Goal: Navigation & Orientation: Find specific page/section

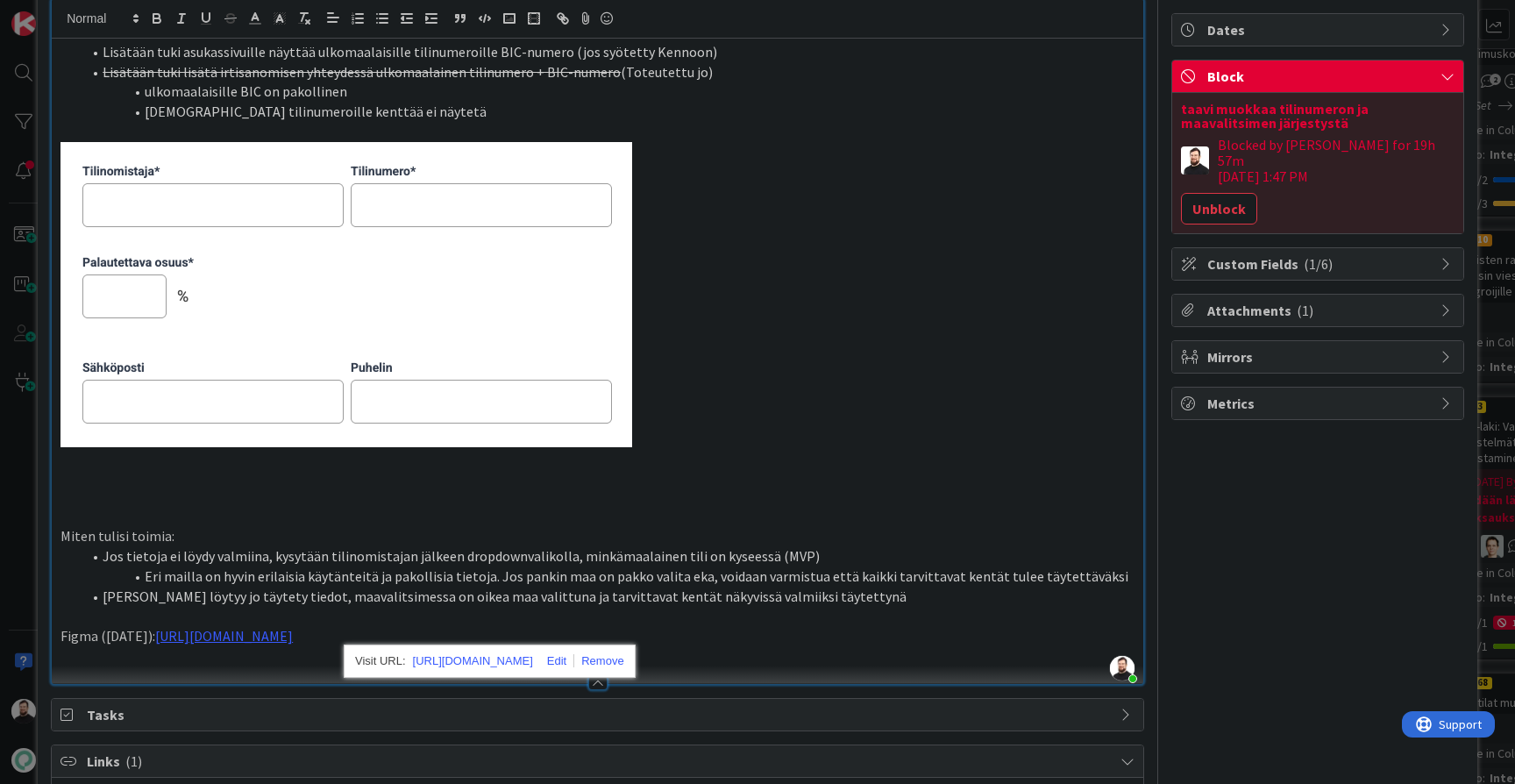
scroll to position [151, 0]
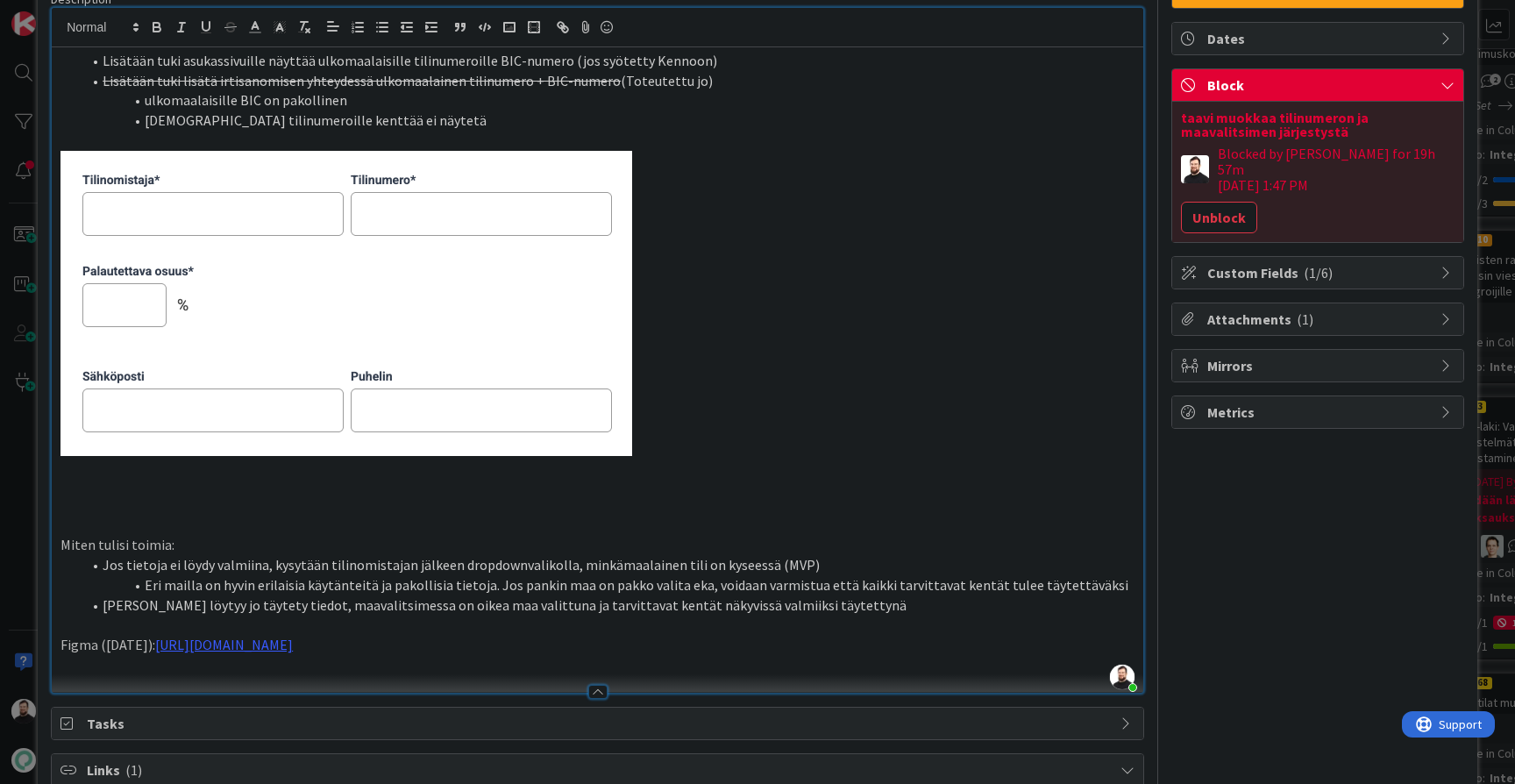
click at [922, 507] on p at bounding box center [598, 505] width 1074 height 20
drag, startPoint x: 876, startPoint y: 631, endPoint x: 171, endPoint y: 640, distance: 705.1
click at [171, 640] on p "Figma ([DATE]): [URL][DOMAIN_NAME]" at bounding box center [598, 644] width 1074 height 20
paste div
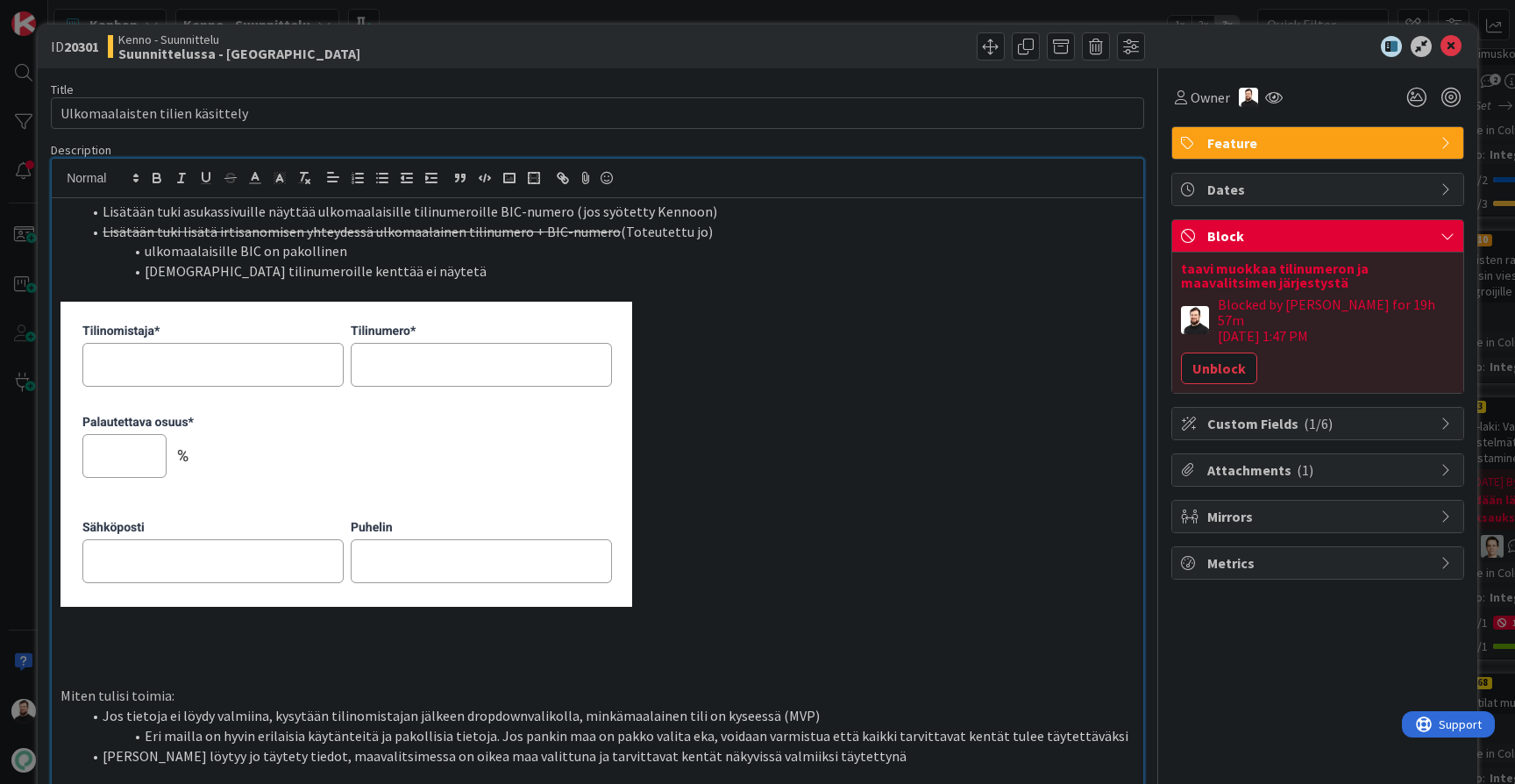
scroll to position [0, 0]
click at [1214, 357] on button "Unblock" at bounding box center [1219, 368] width 76 height 32
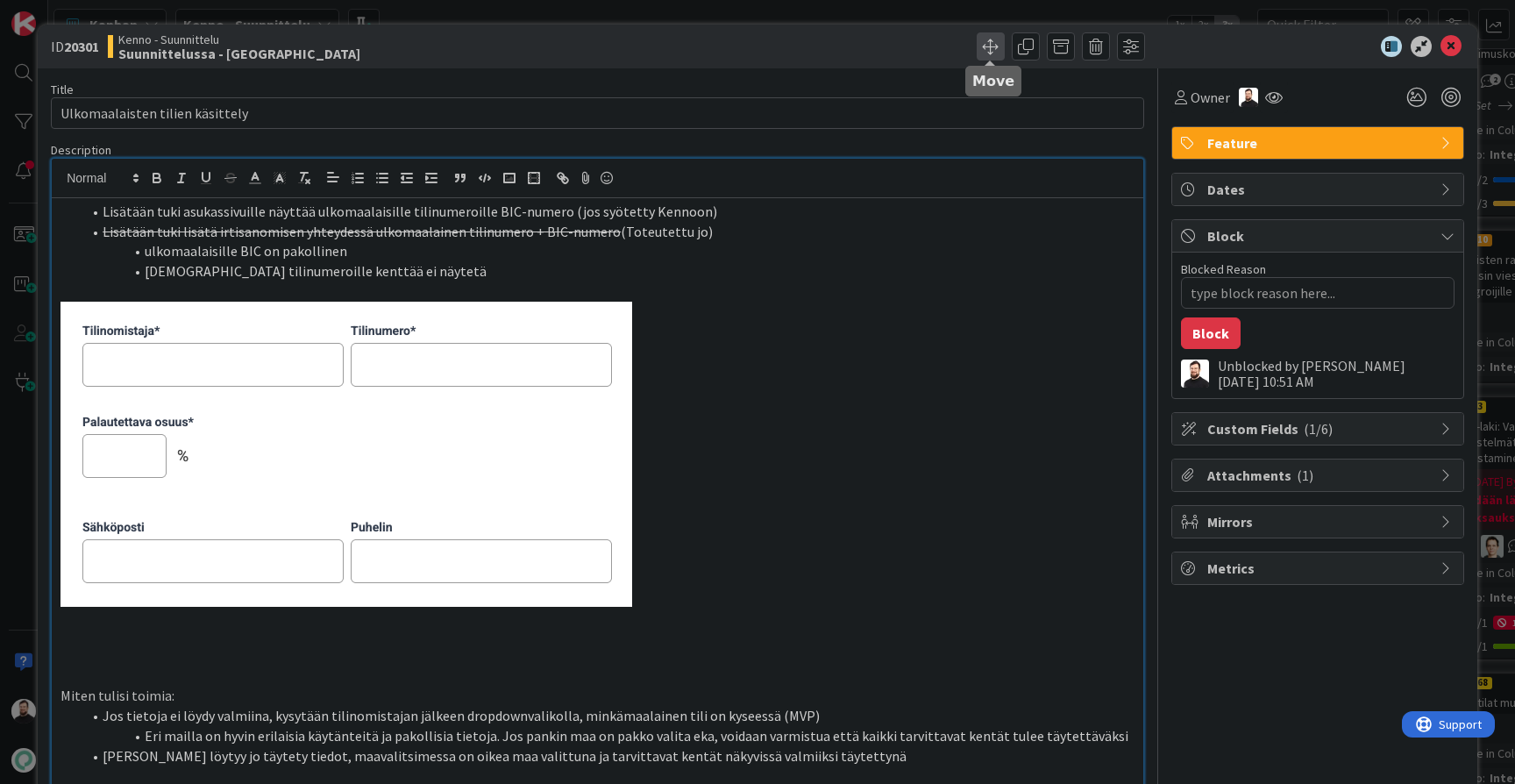
click at [1000, 43] on span at bounding box center [990, 46] width 28 height 28
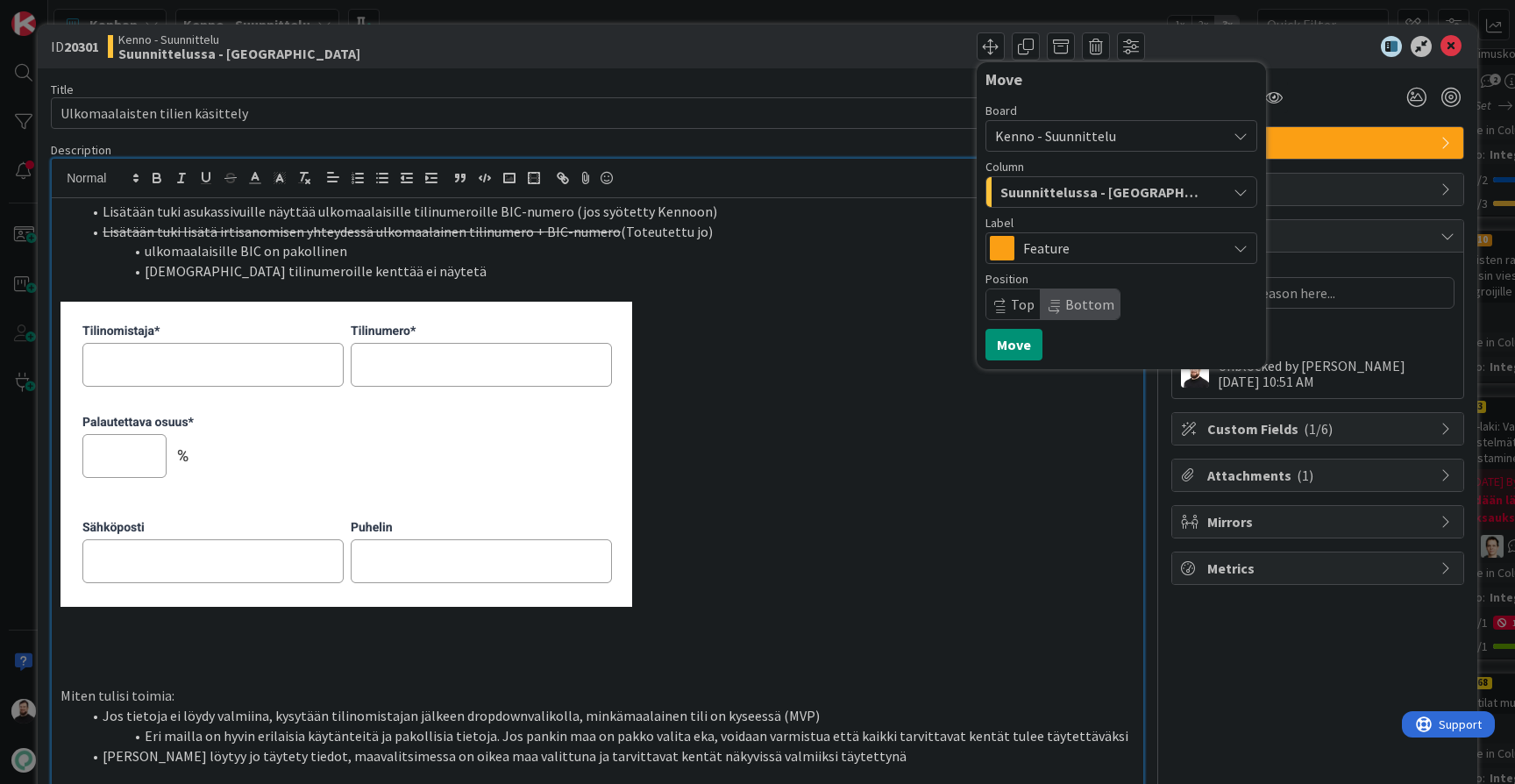
click at [1141, 130] on span "Kenno - Suunnittelu" at bounding box center [1106, 135] width 223 height 24
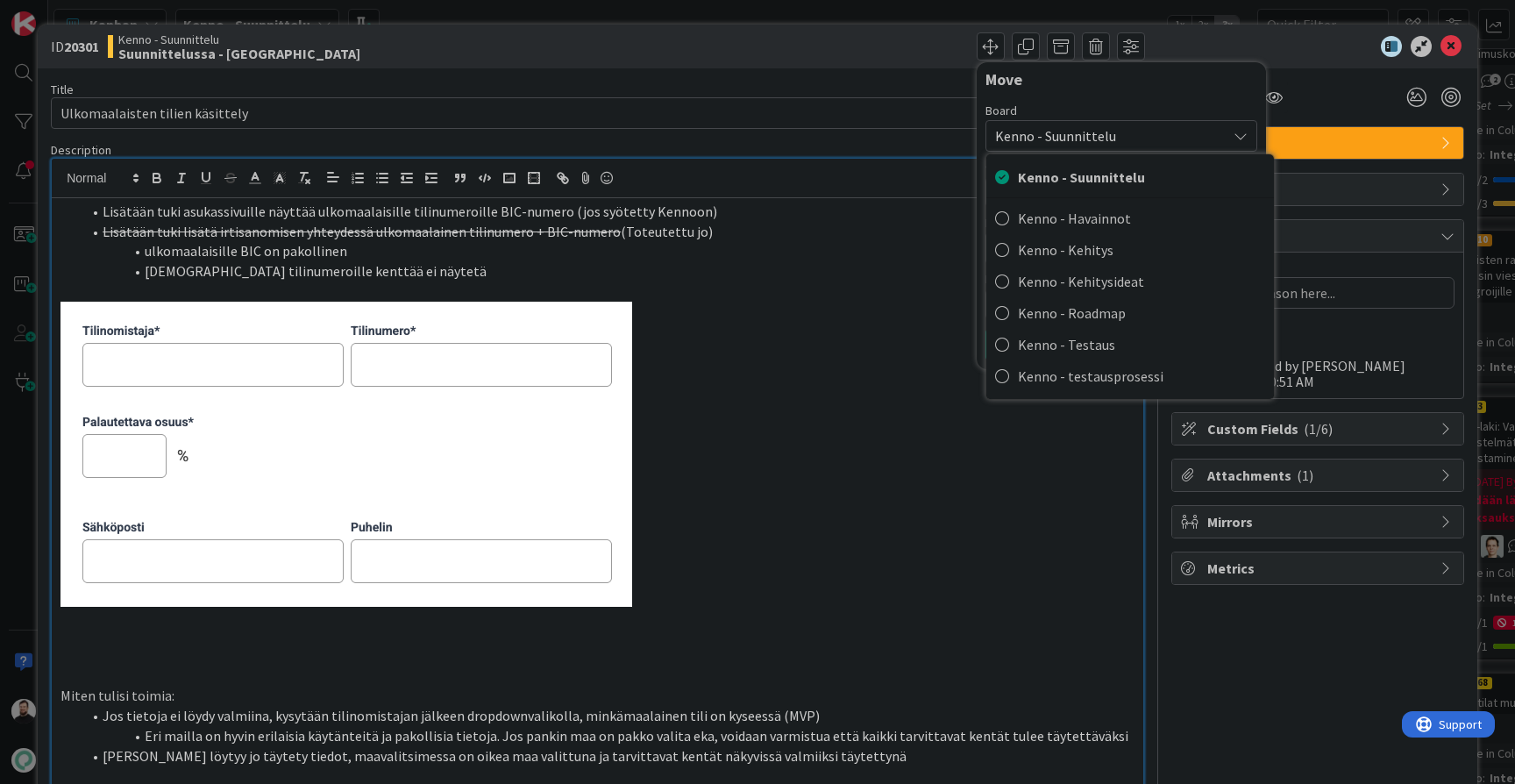
click at [860, 331] on p at bounding box center [598, 454] width 1074 height 305
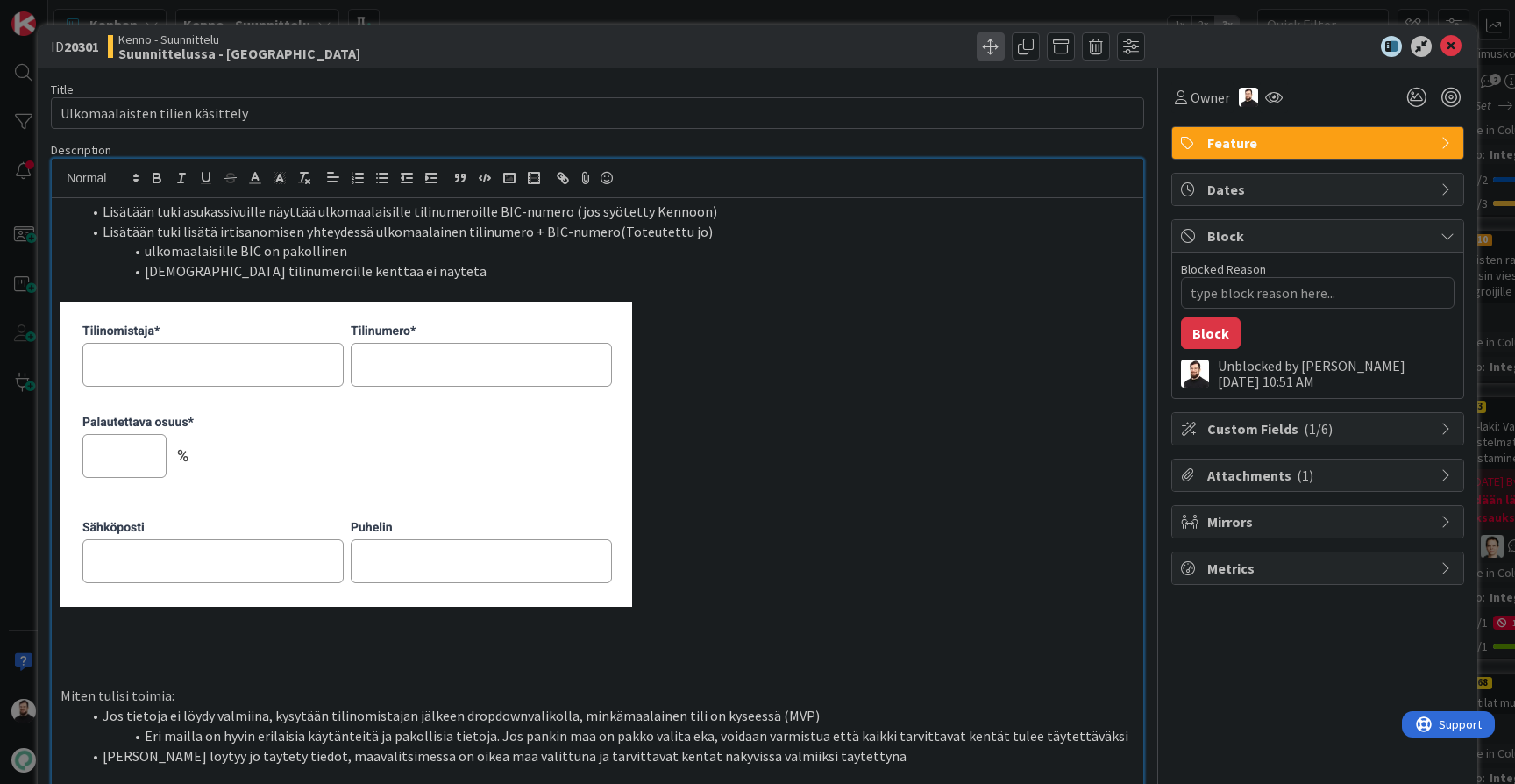
click at [985, 56] on span at bounding box center [990, 46] width 28 height 28
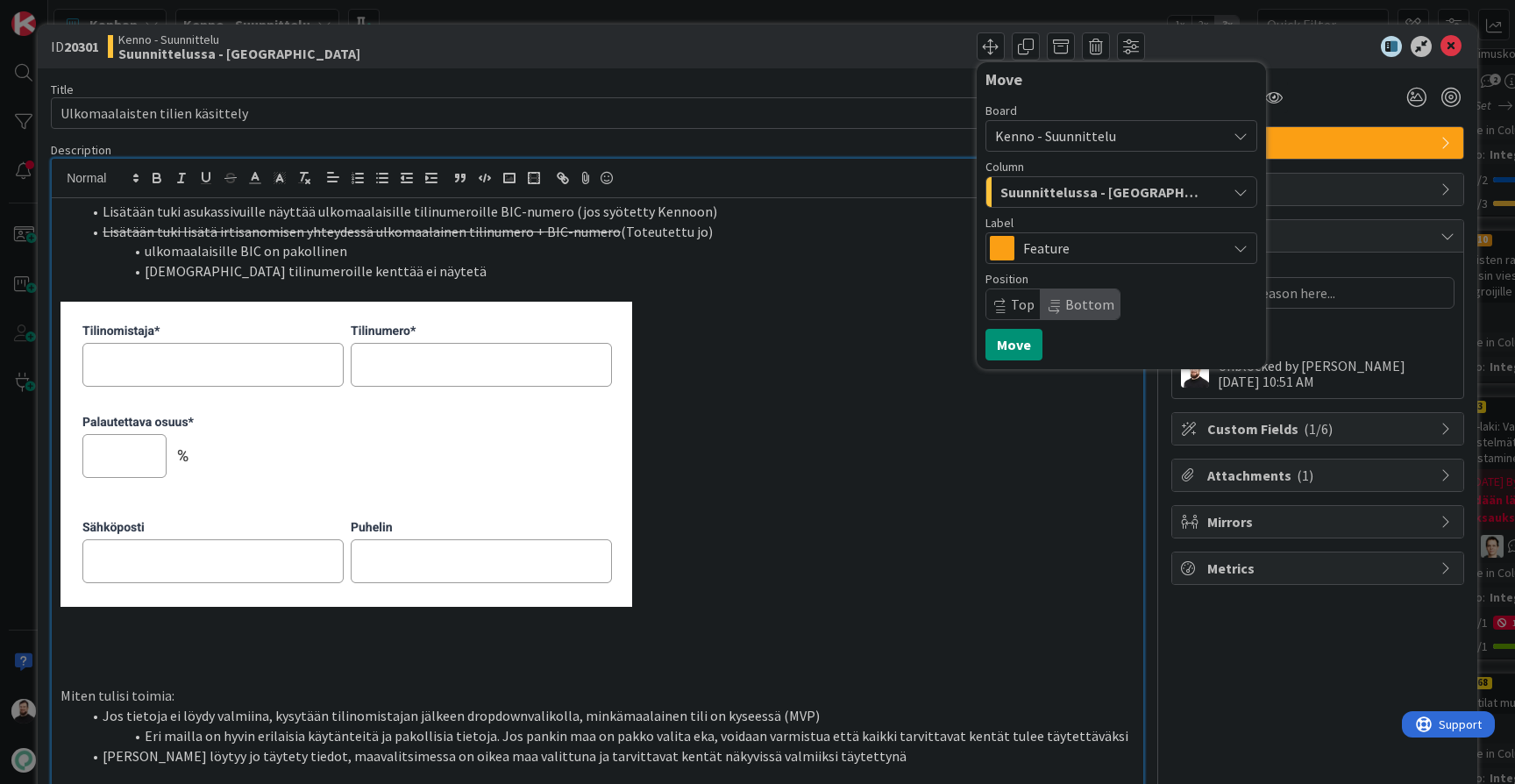
click at [1017, 186] on span "Suunnittelussa - [GEOGRAPHIC_DATA]" at bounding box center [1101, 192] width 202 height 23
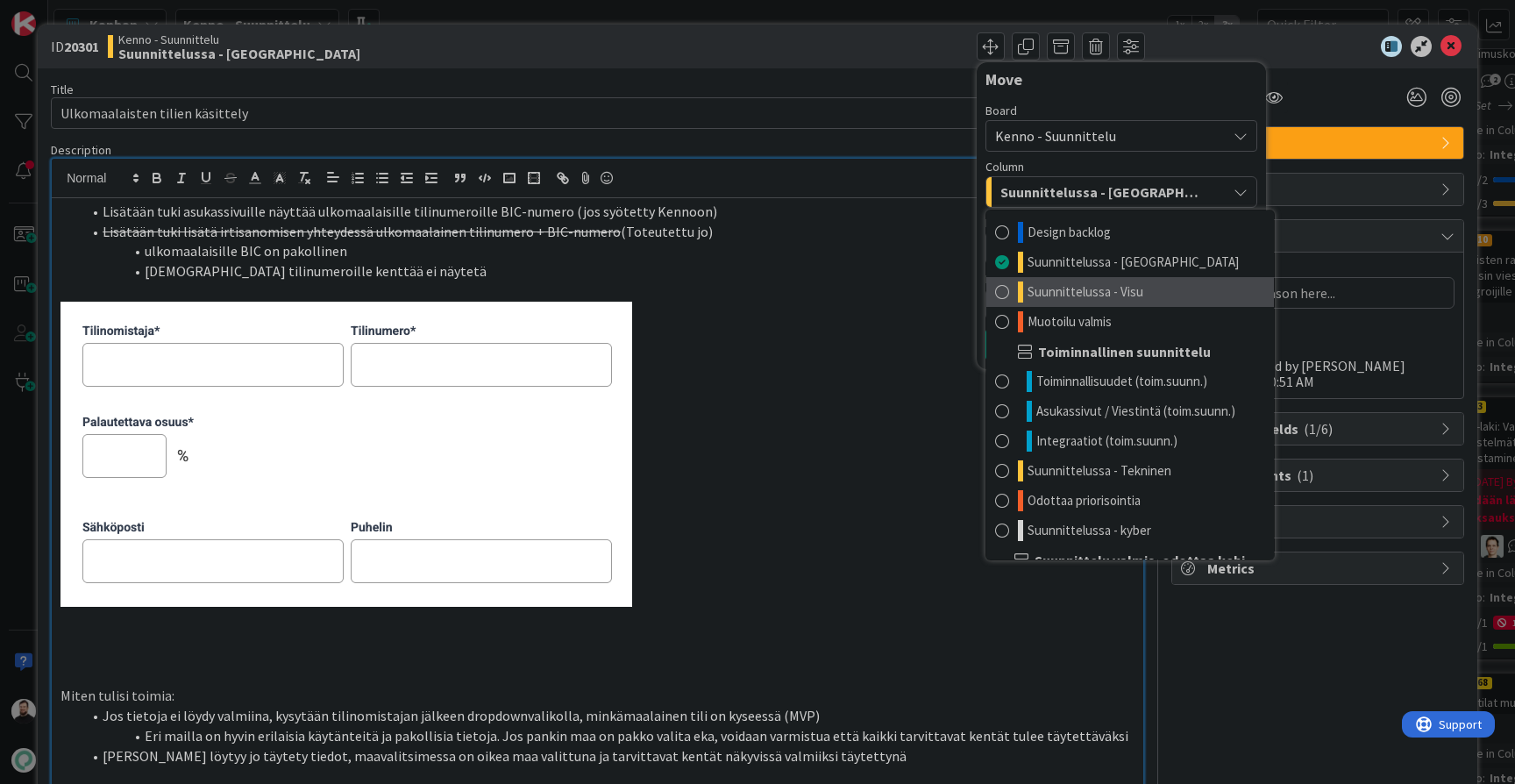
click at [1054, 290] on span "Suunnittelussa - Visu" at bounding box center [1085, 292] width 116 height 21
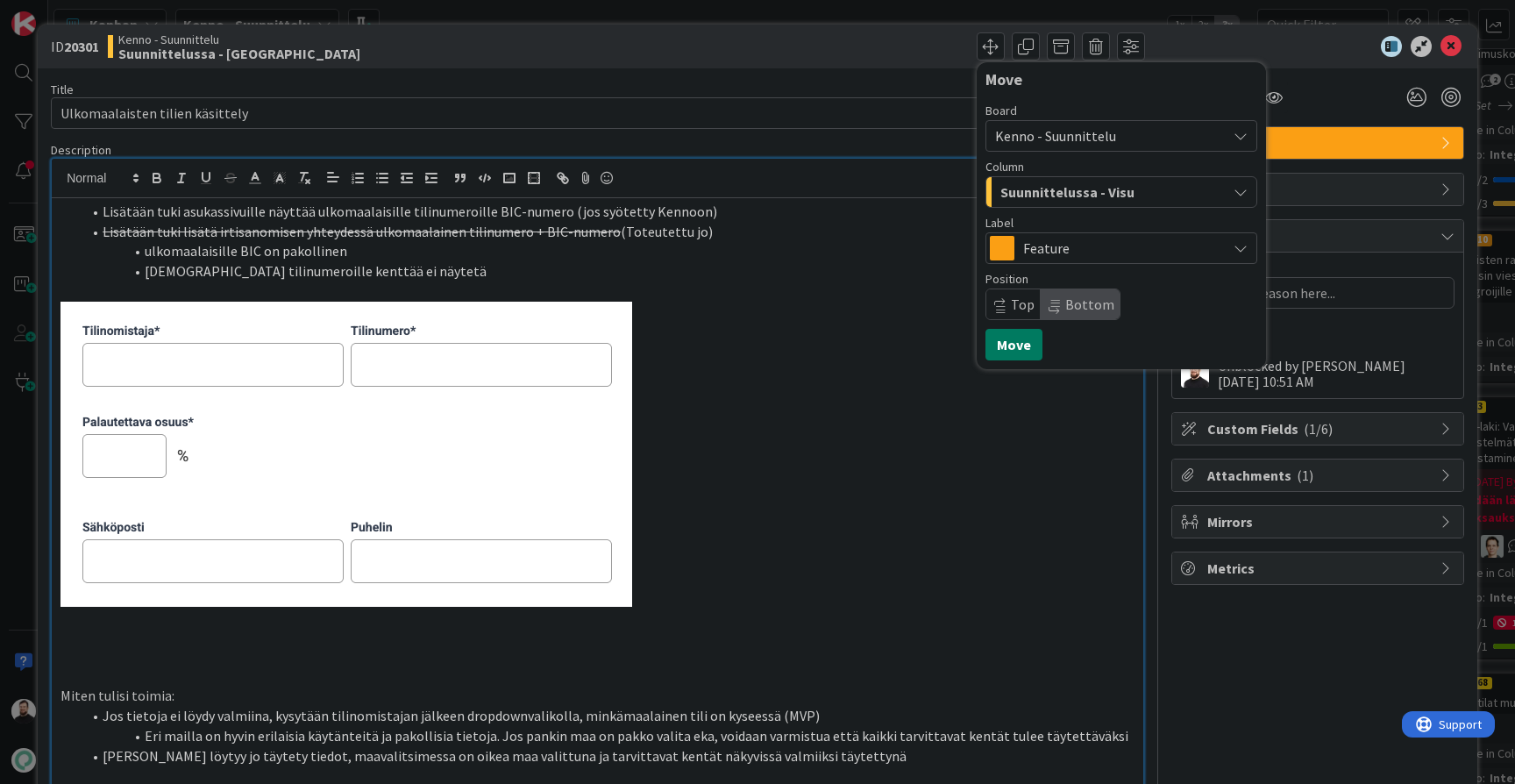
click at [1008, 357] on button "Move" at bounding box center [1013, 344] width 57 height 32
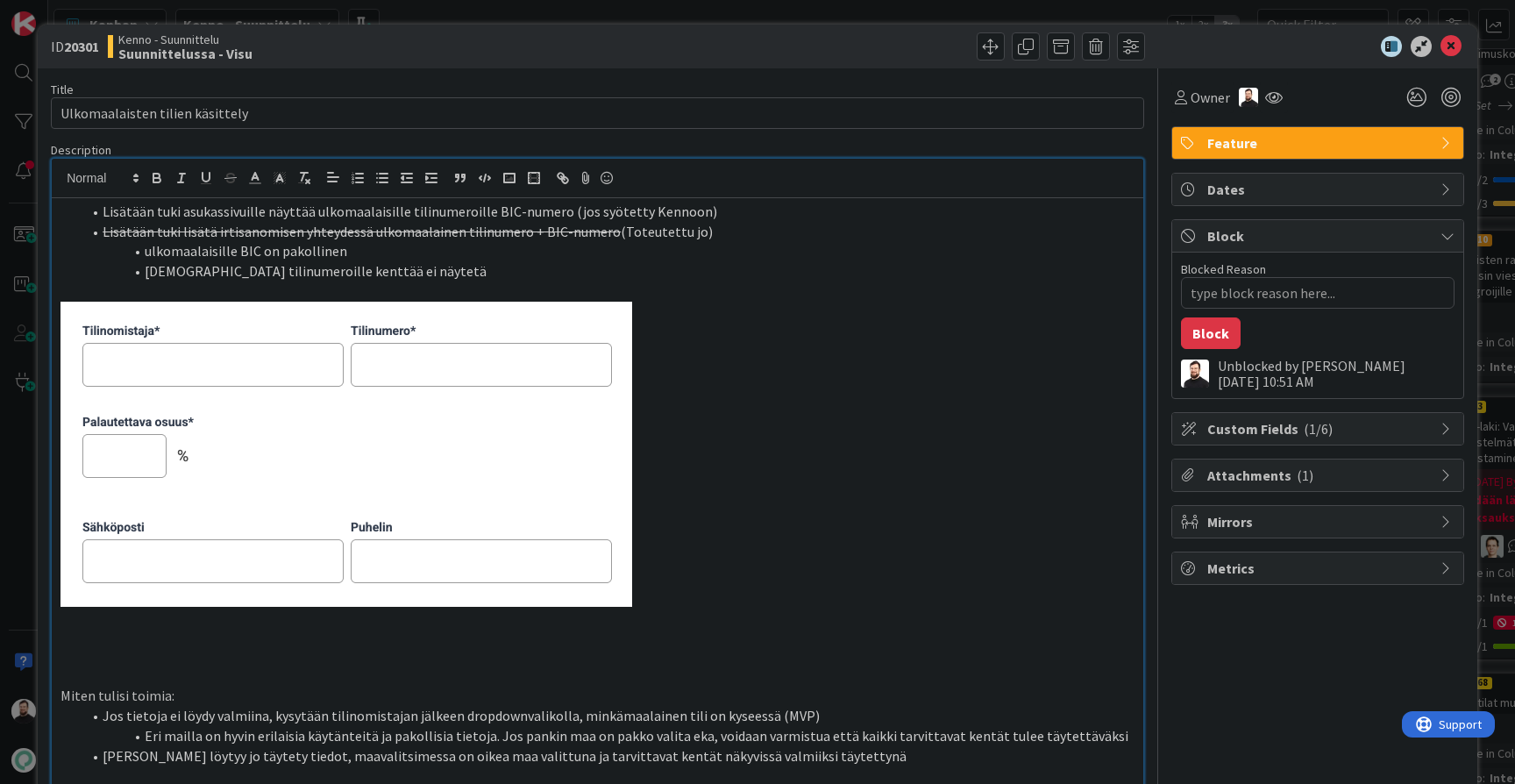
type textarea "x"
click at [1209, 110] on div "Owner" at bounding box center [1202, 97] width 62 height 32
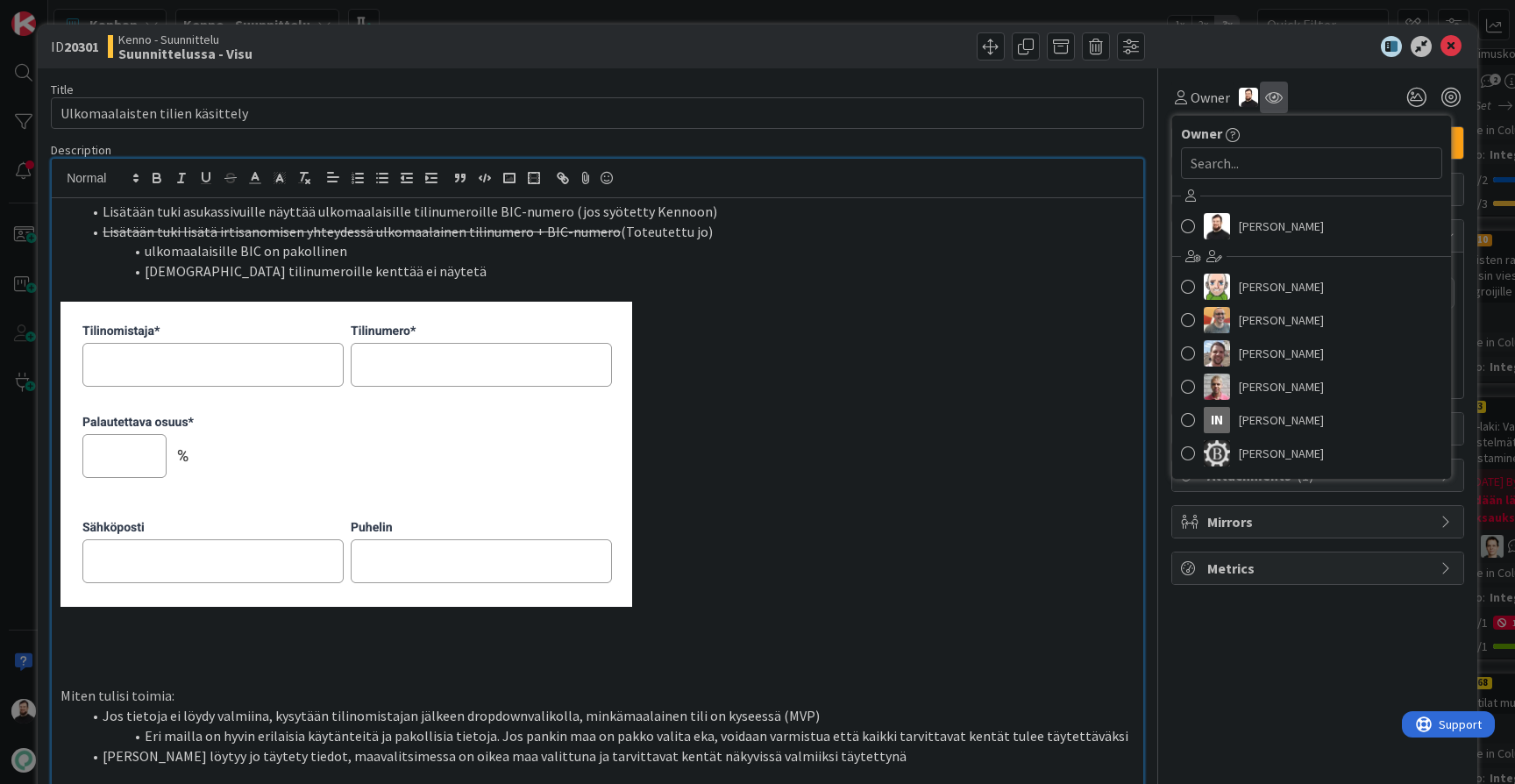
click at [1268, 106] on div at bounding box center [1274, 97] width 28 height 32
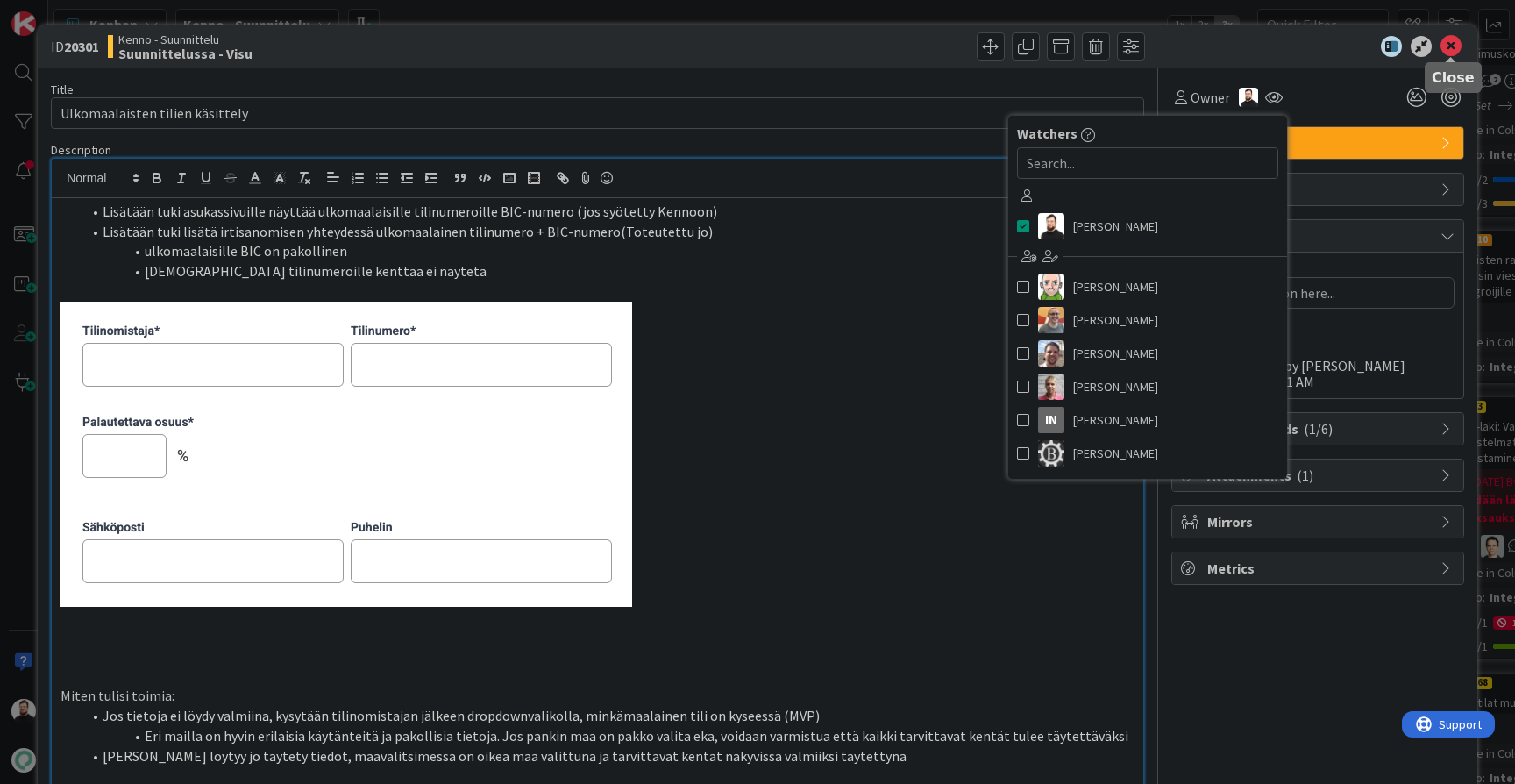
click at [1459, 40] on icon at bounding box center [1451, 46] width 21 height 21
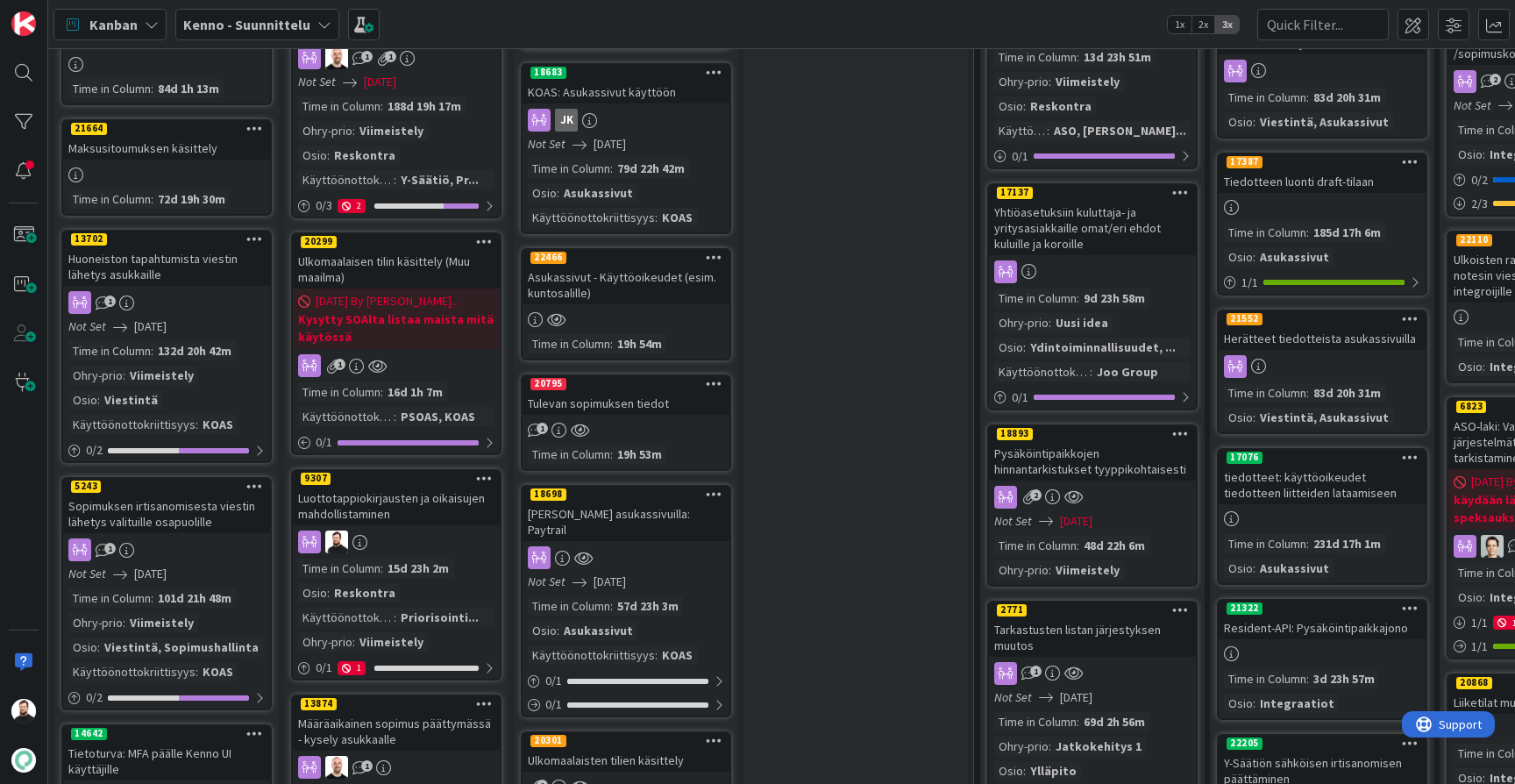
click at [409, 250] on div "Ulkomaalaisen tilin käsittely (Muu maailma)" at bounding box center [396, 269] width 207 height 39
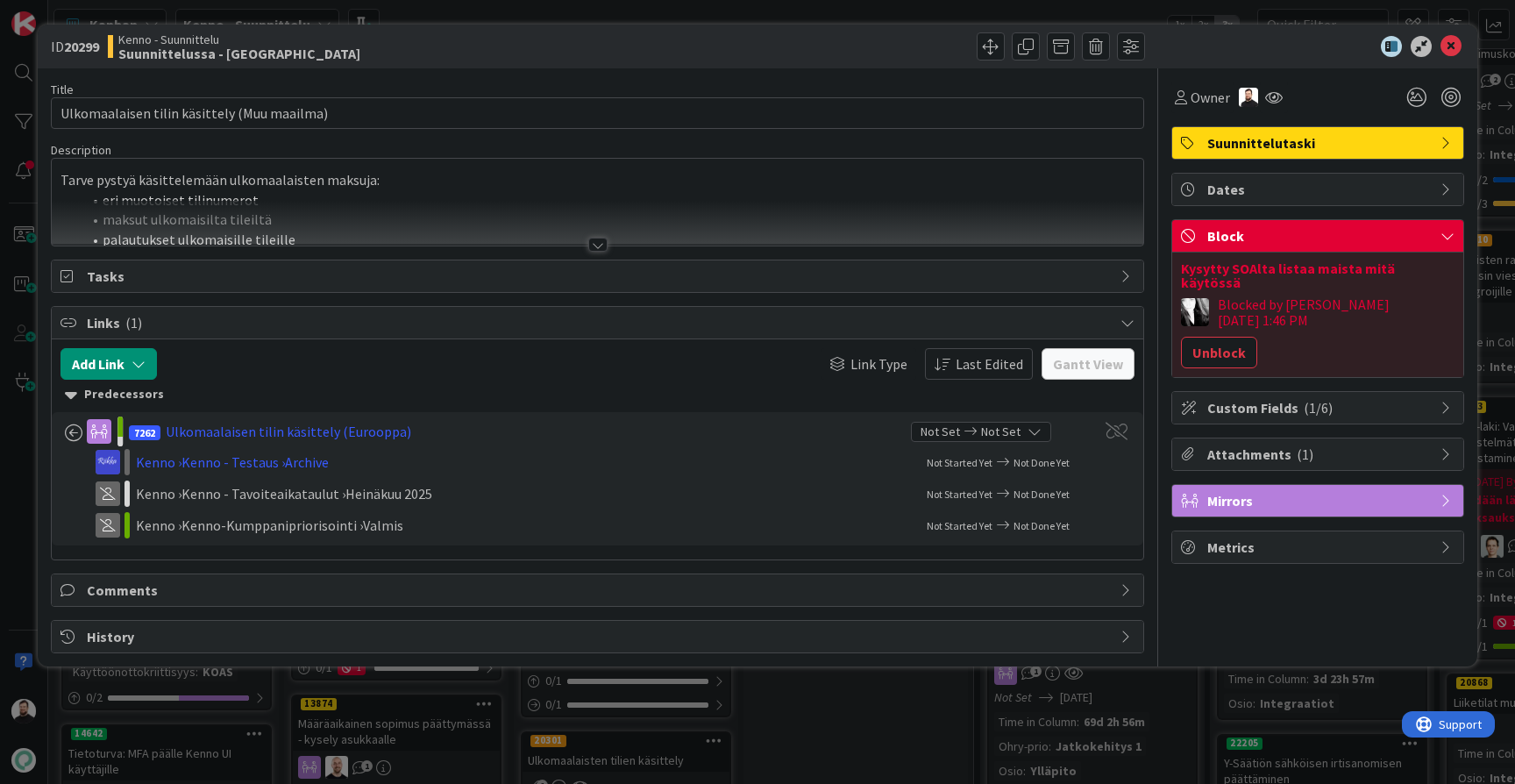
click at [602, 241] on div at bounding box center [598, 244] width 19 height 14
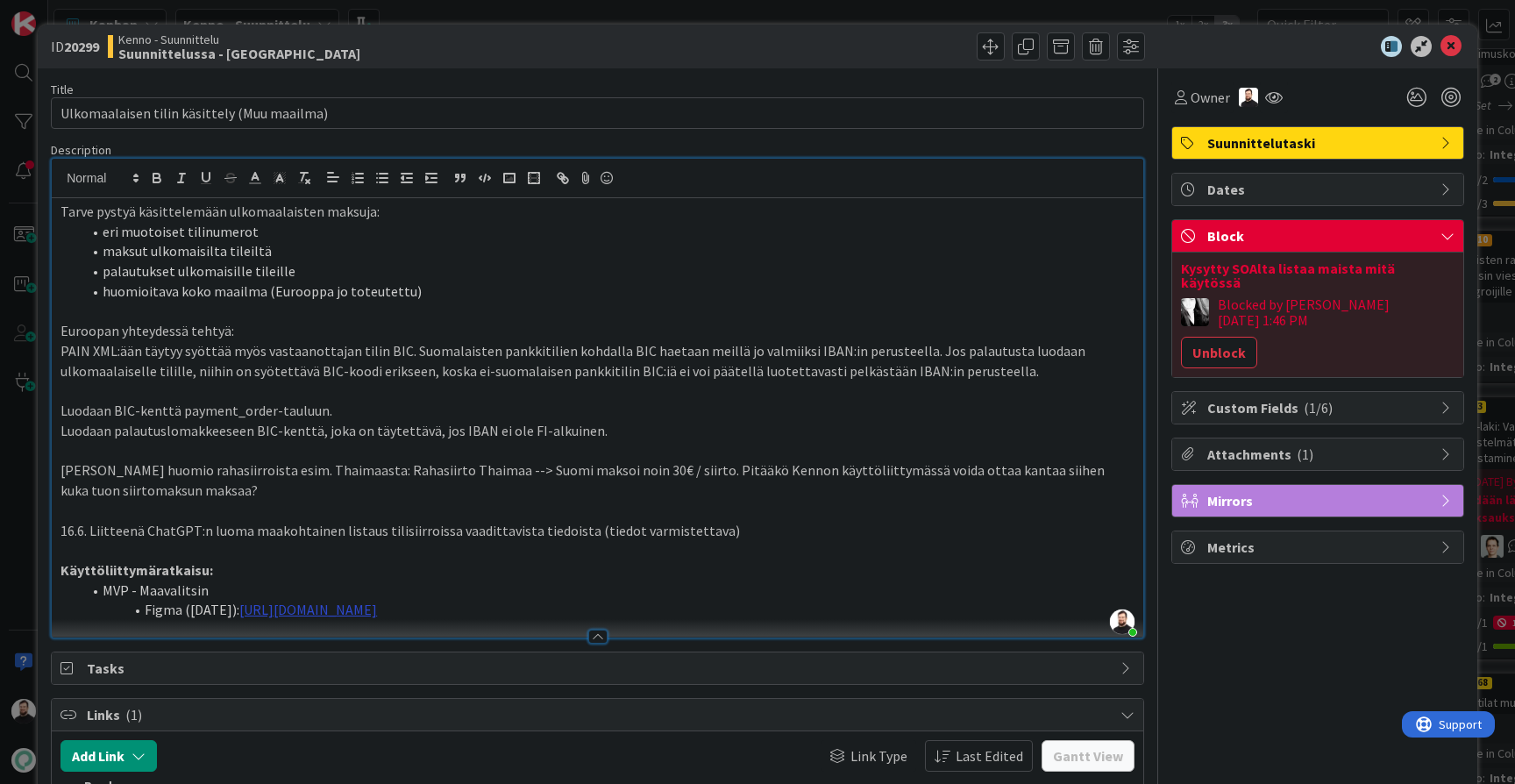
drag, startPoint x: 984, startPoint y: 591, endPoint x: 255, endPoint y: 600, distance: 729.1
click at [255, 600] on li "Figma ([DATE]): [URL][DOMAIN_NAME]" at bounding box center [607, 609] width 1052 height 20
paste div
click at [995, 51] on span at bounding box center [990, 46] width 28 height 28
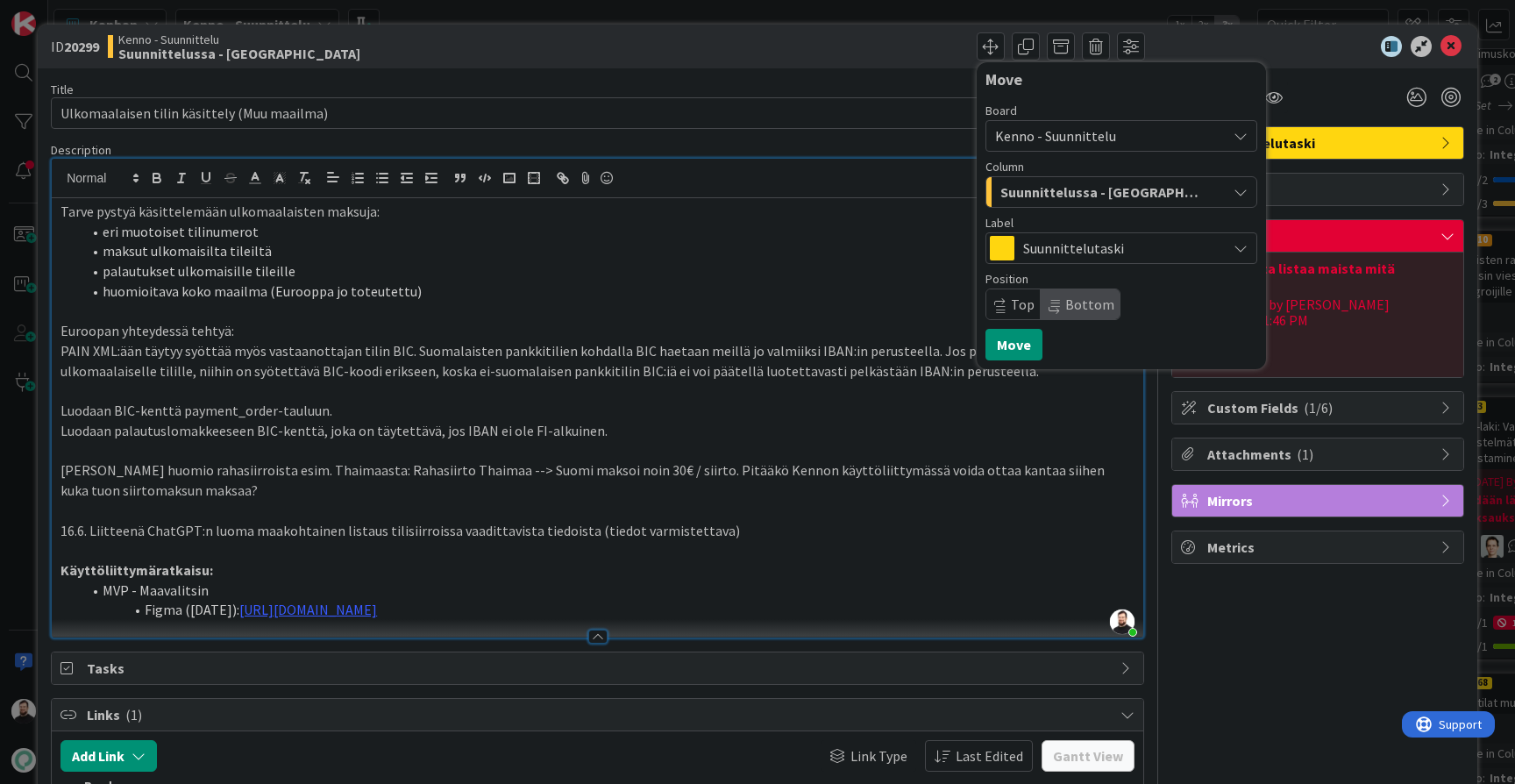
click at [1080, 189] on span "Suunnittelussa - [GEOGRAPHIC_DATA]" at bounding box center [1101, 192] width 202 height 23
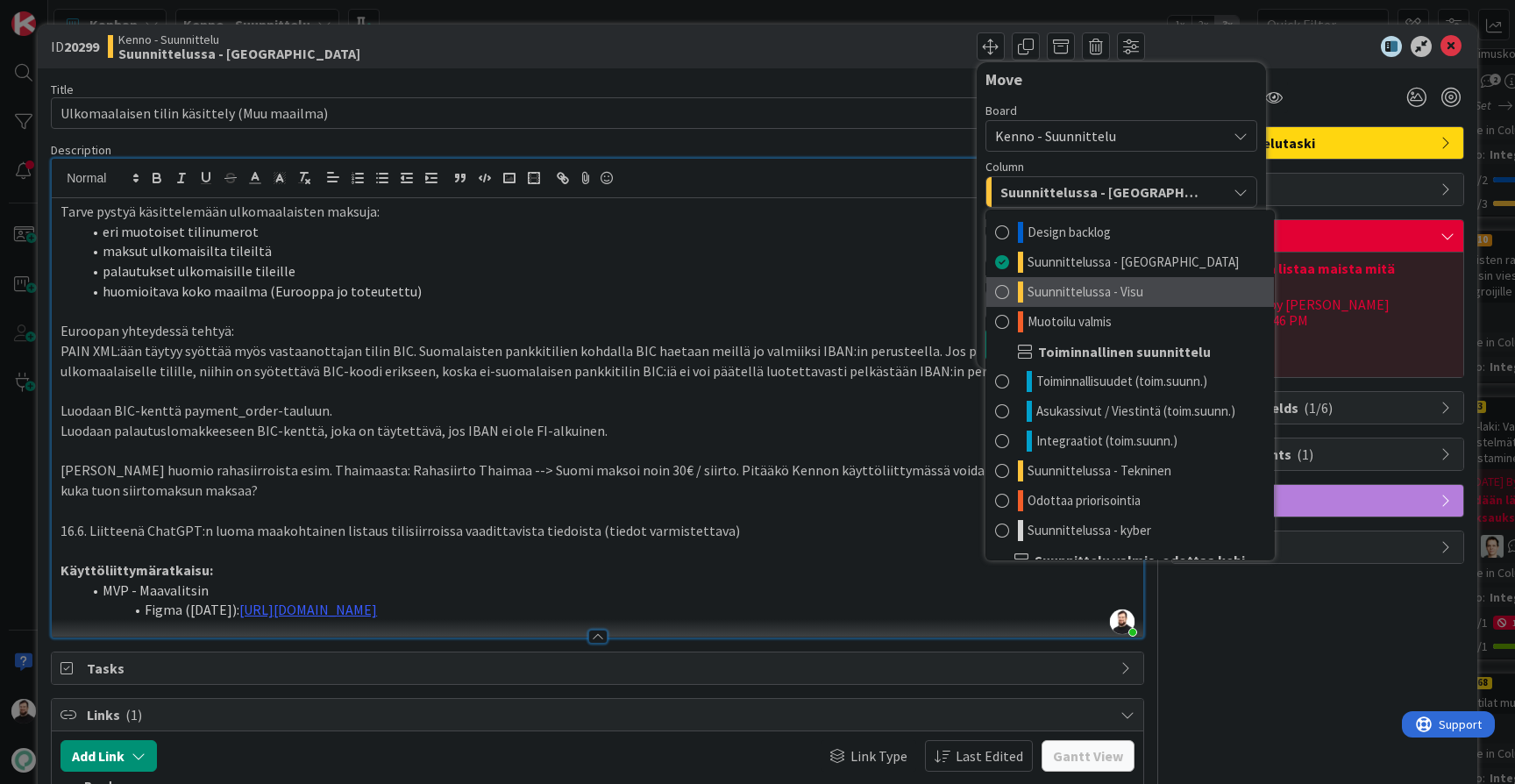
click at [1071, 297] on span "Suunnittelussa - Visu" at bounding box center [1085, 292] width 116 height 21
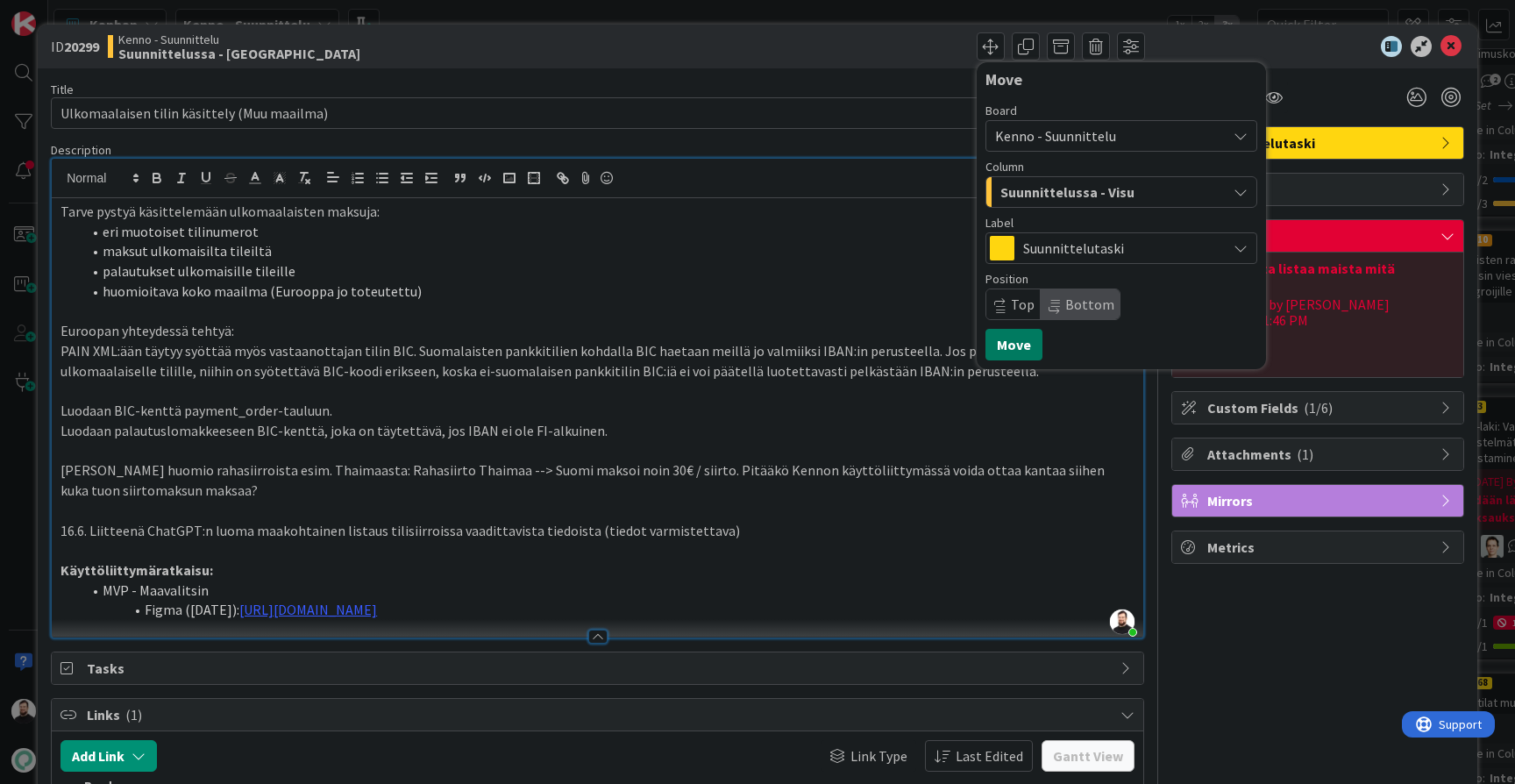
click at [1021, 350] on button "Move" at bounding box center [1013, 344] width 57 height 32
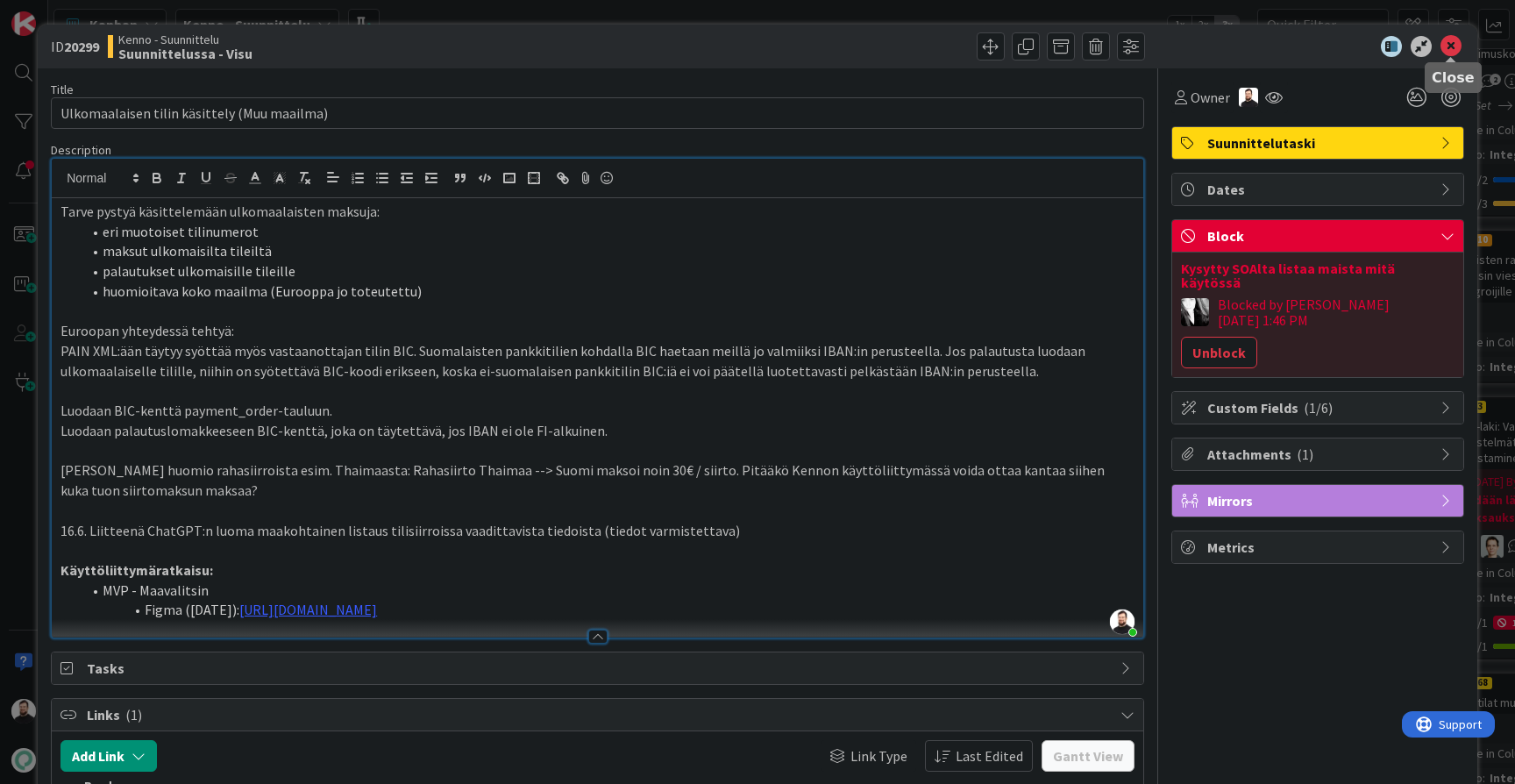
click at [1446, 44] on icon at bounding box center [1451, 46] width 21 height 21
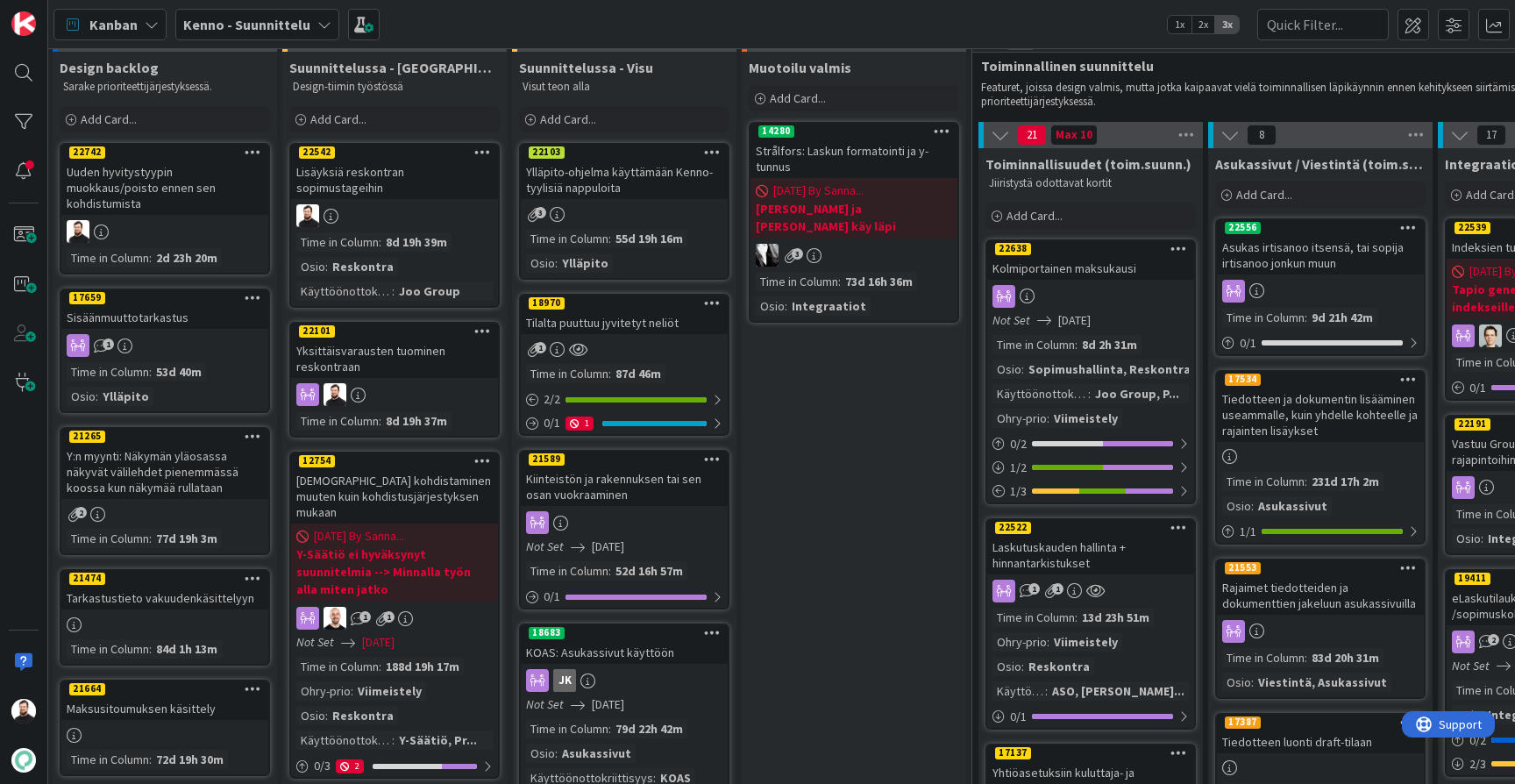
scroll to position [45, 2]
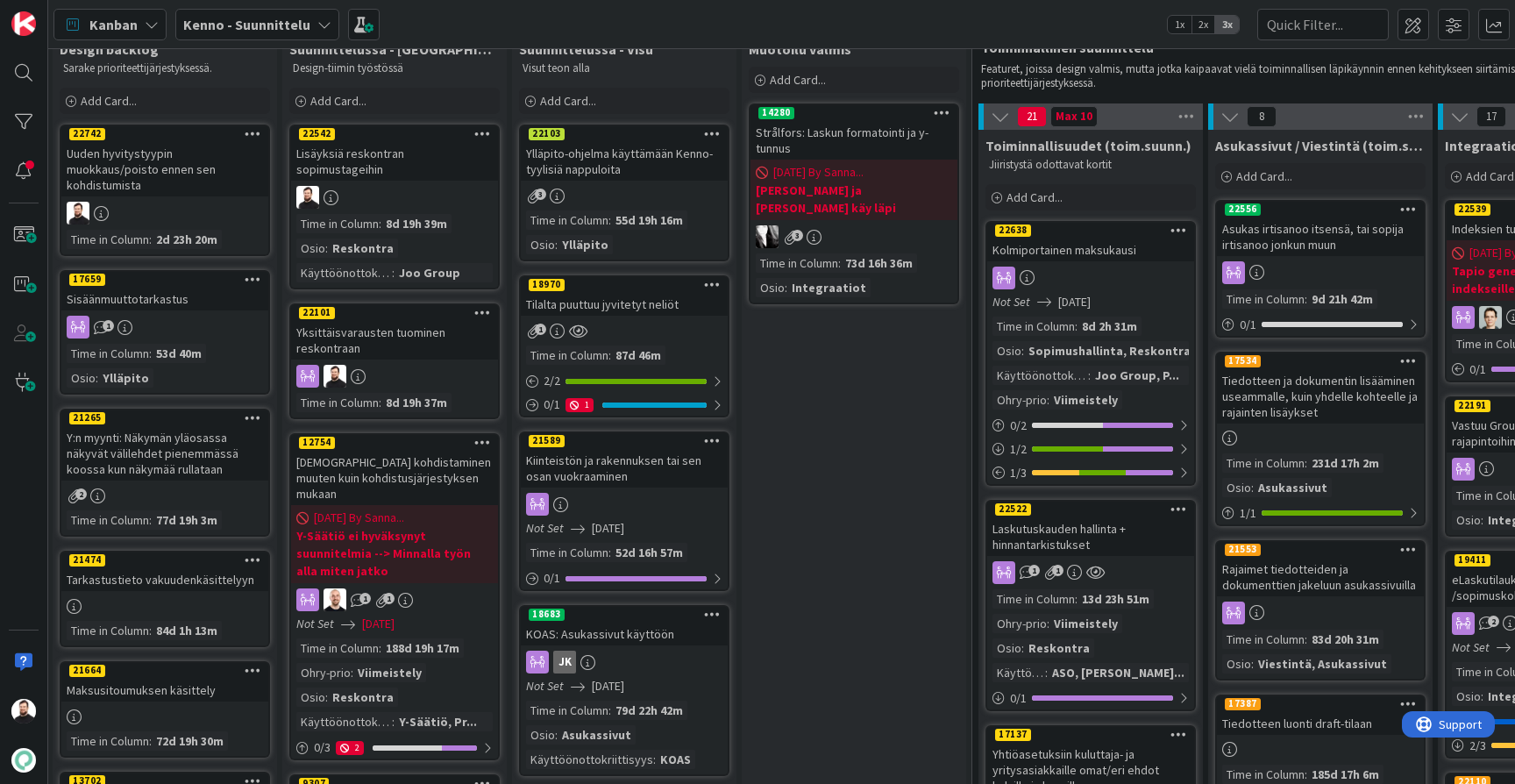
click at [416, 321] on div "Yksittäisvarausten tuominen reskontraan" at bounding box center [394, 340] width 207 height 39
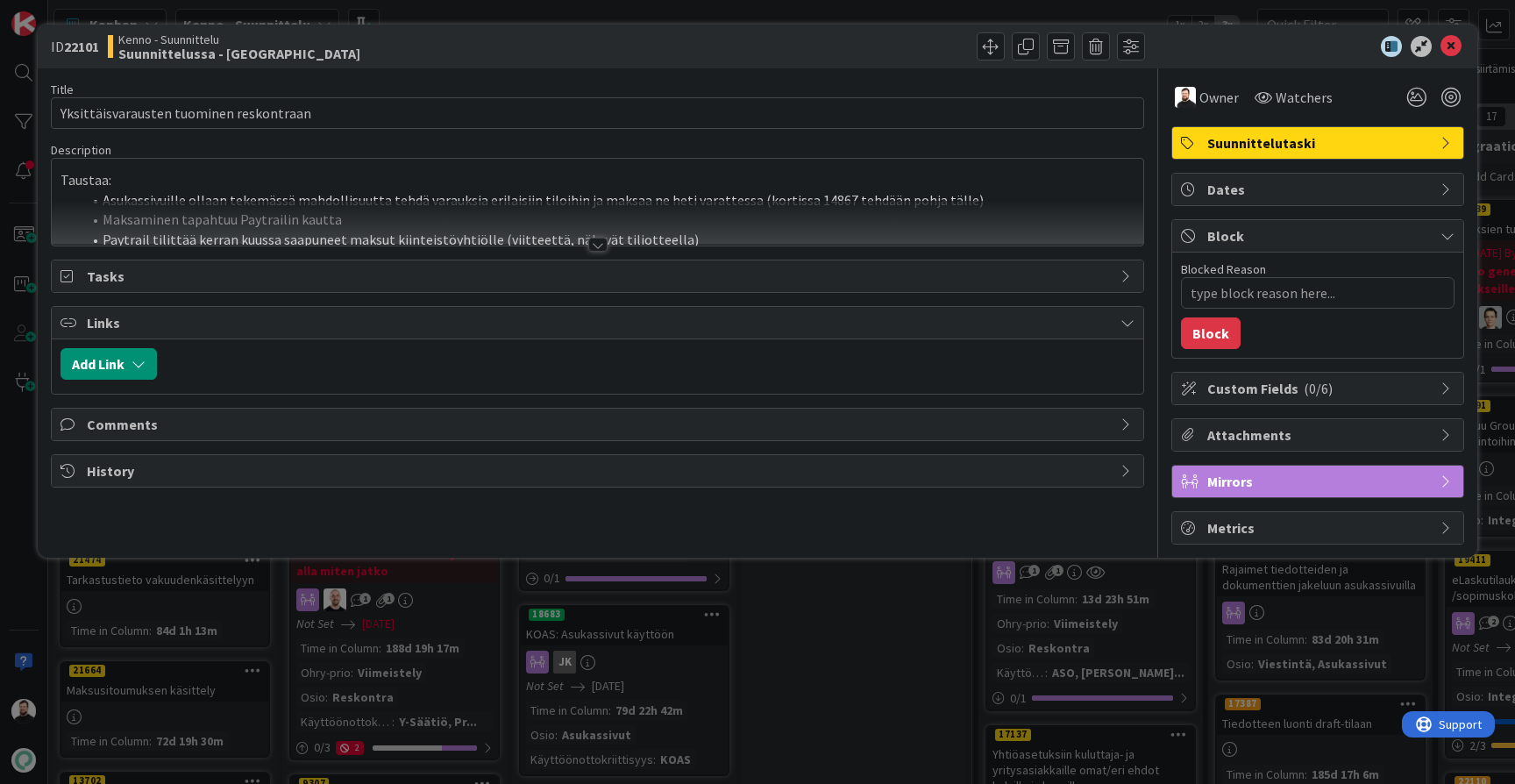
click at [595, 242] on div at bounding box center [598, 244] width 19 height 14
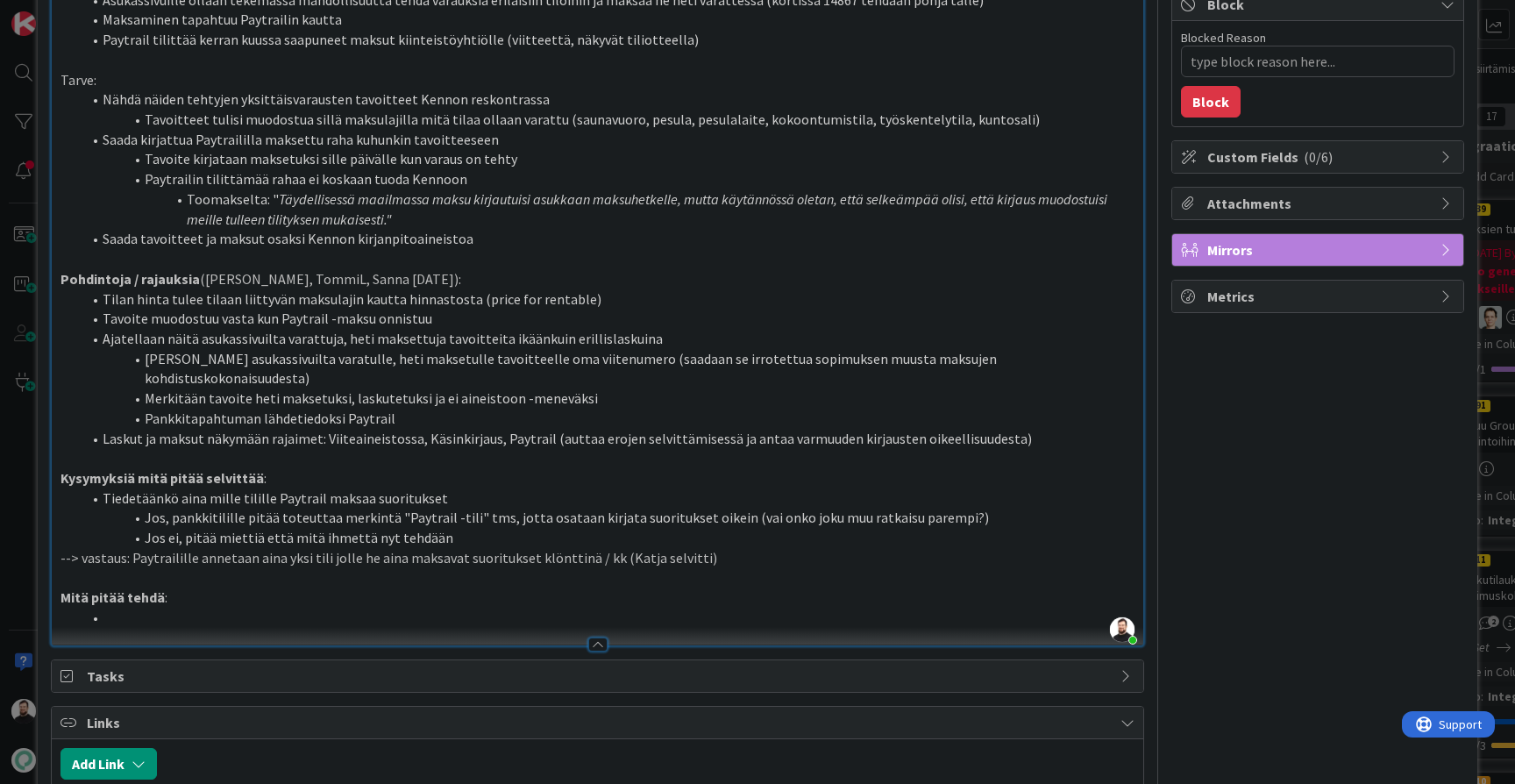
scroll to position [235, 0]
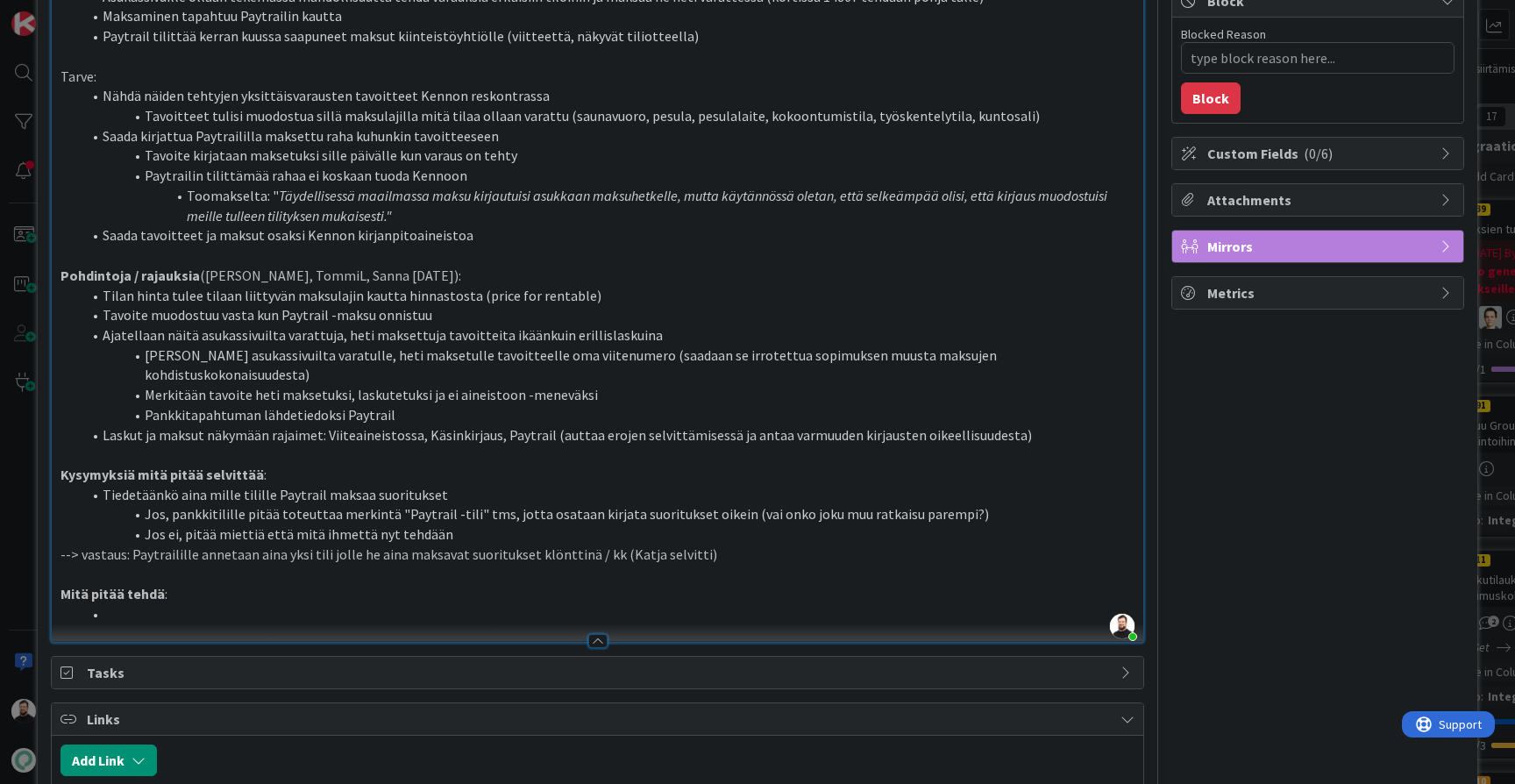
click at [20, 512] on div "ID 22101 Kenno - Suunnittelu Suunnittelussa - Rautalangat Title 39 / 128 Yksitt…" at bounding box center [757, 392] width 1515 height 784
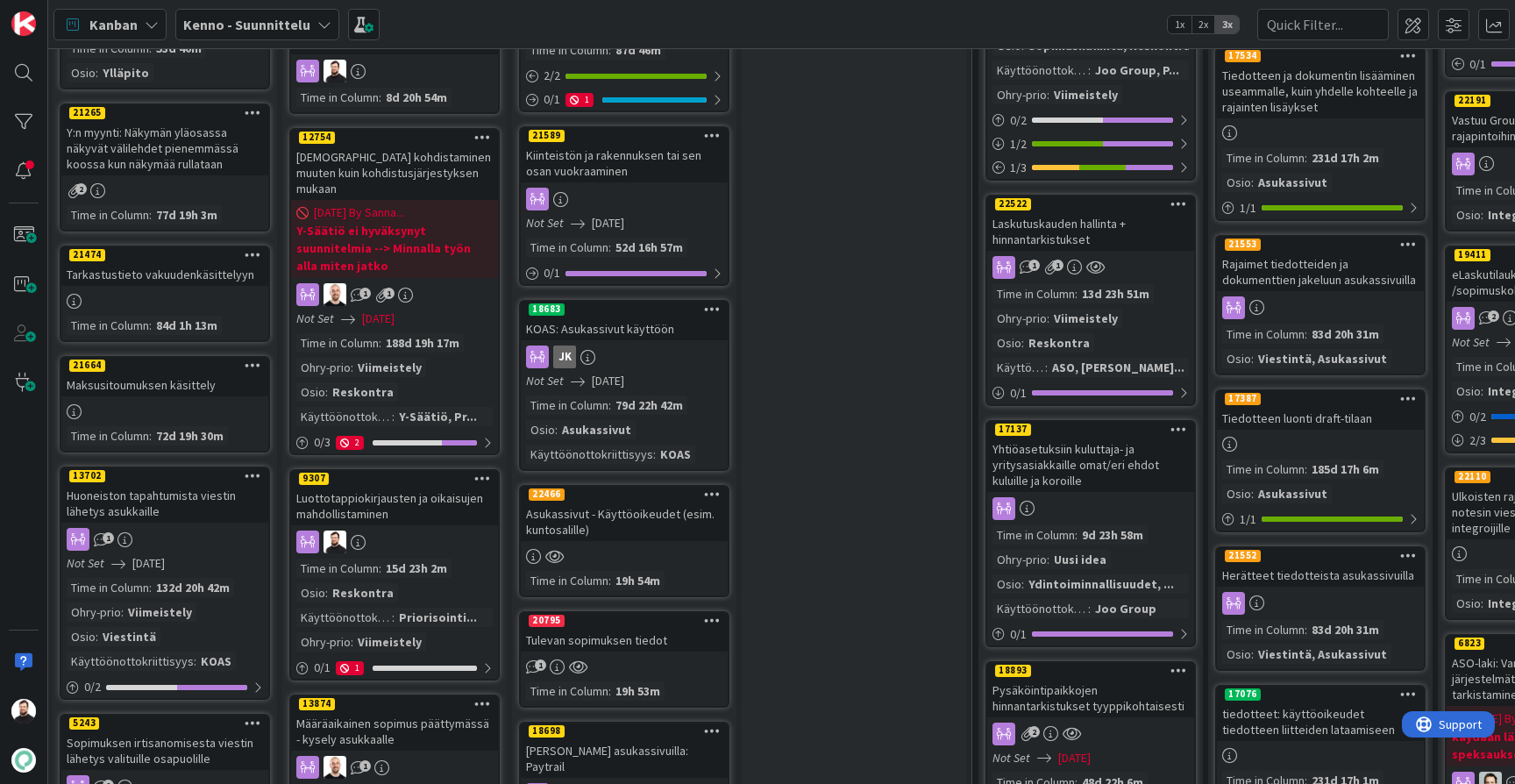
scroll to position [358, 2]
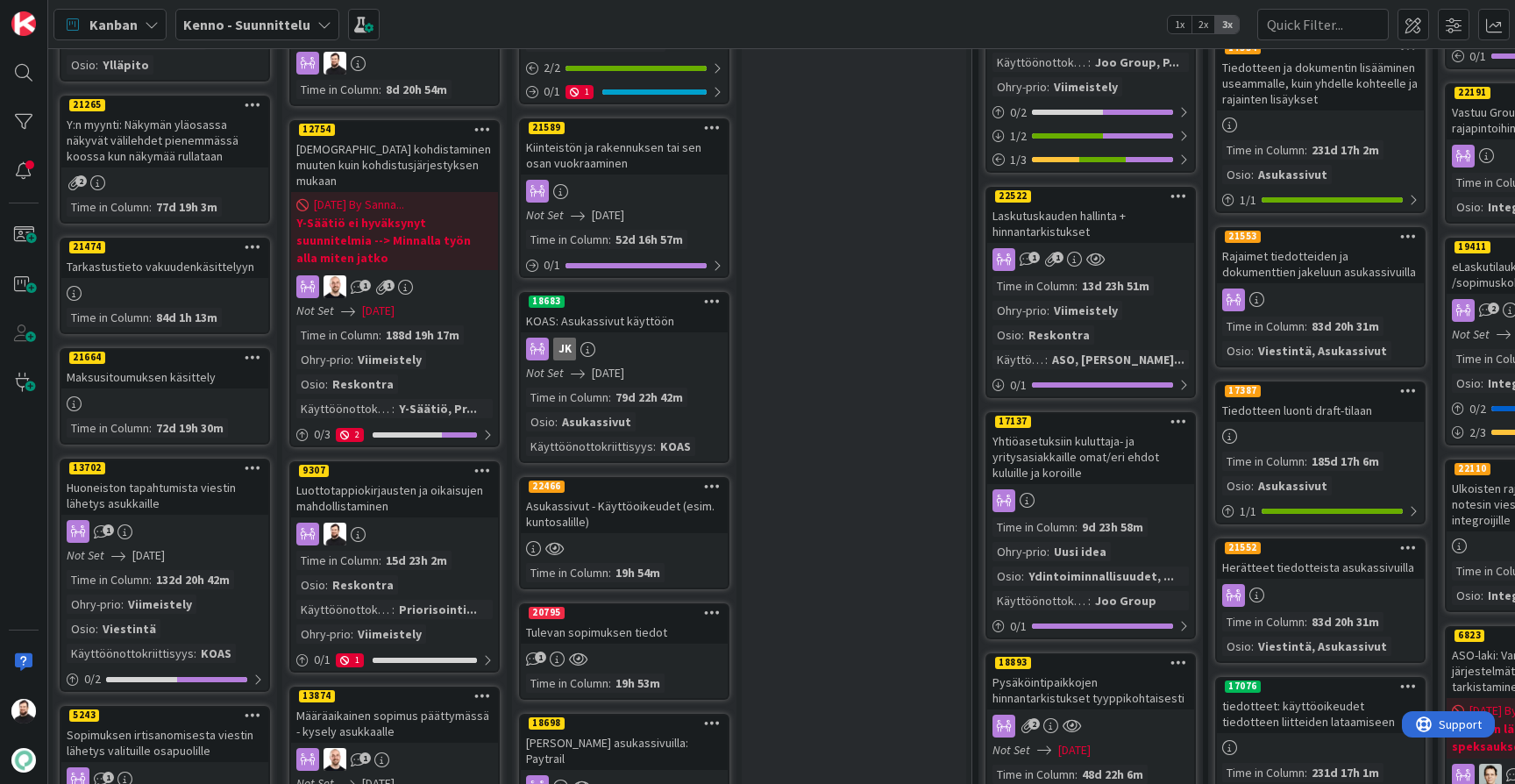
click at [436, 479] on div "Luottotappiokirjausten ja oikaisujen mahdollistaminen" at bounding box center [394, 498] width 207 height 39
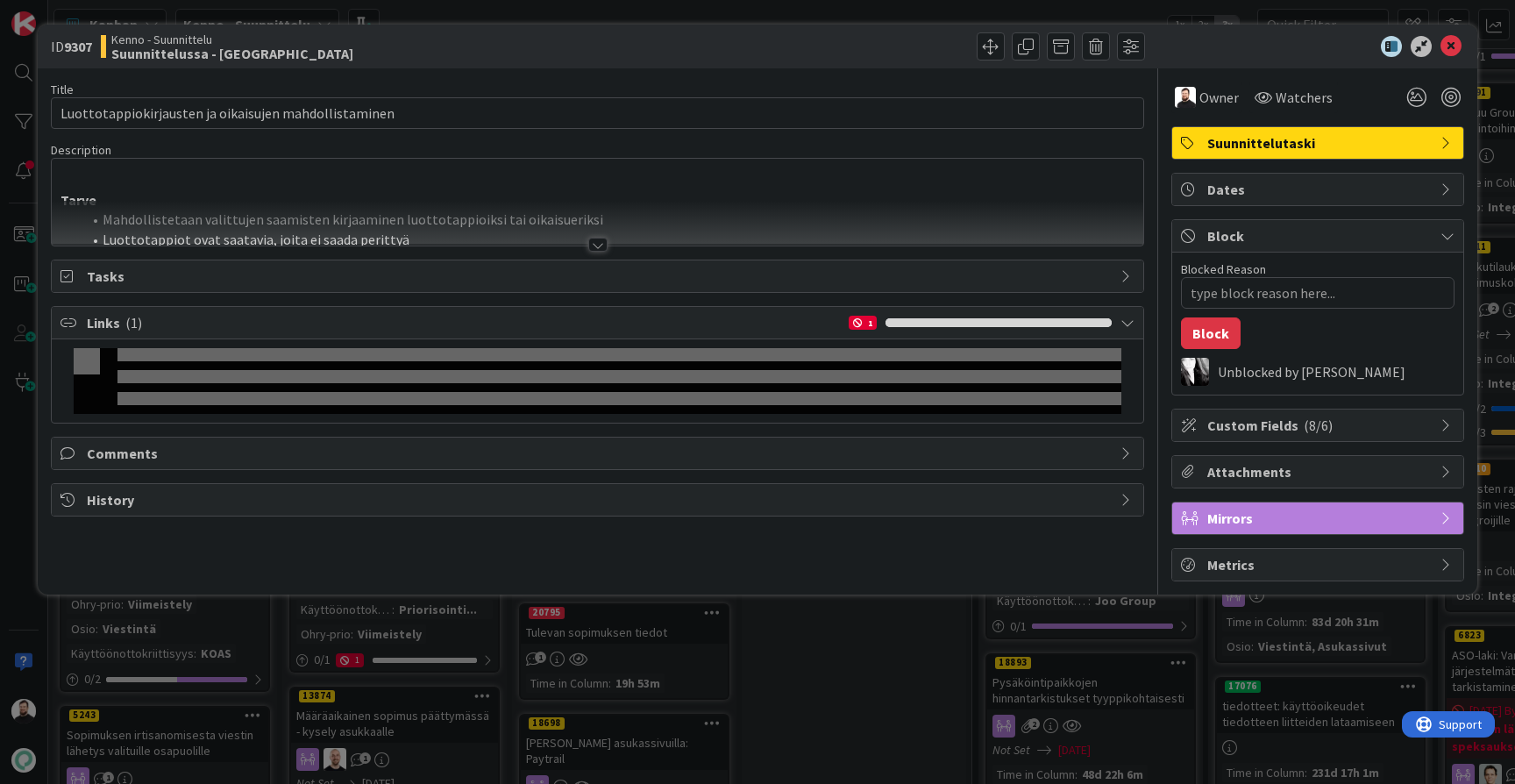
type textarea "x"
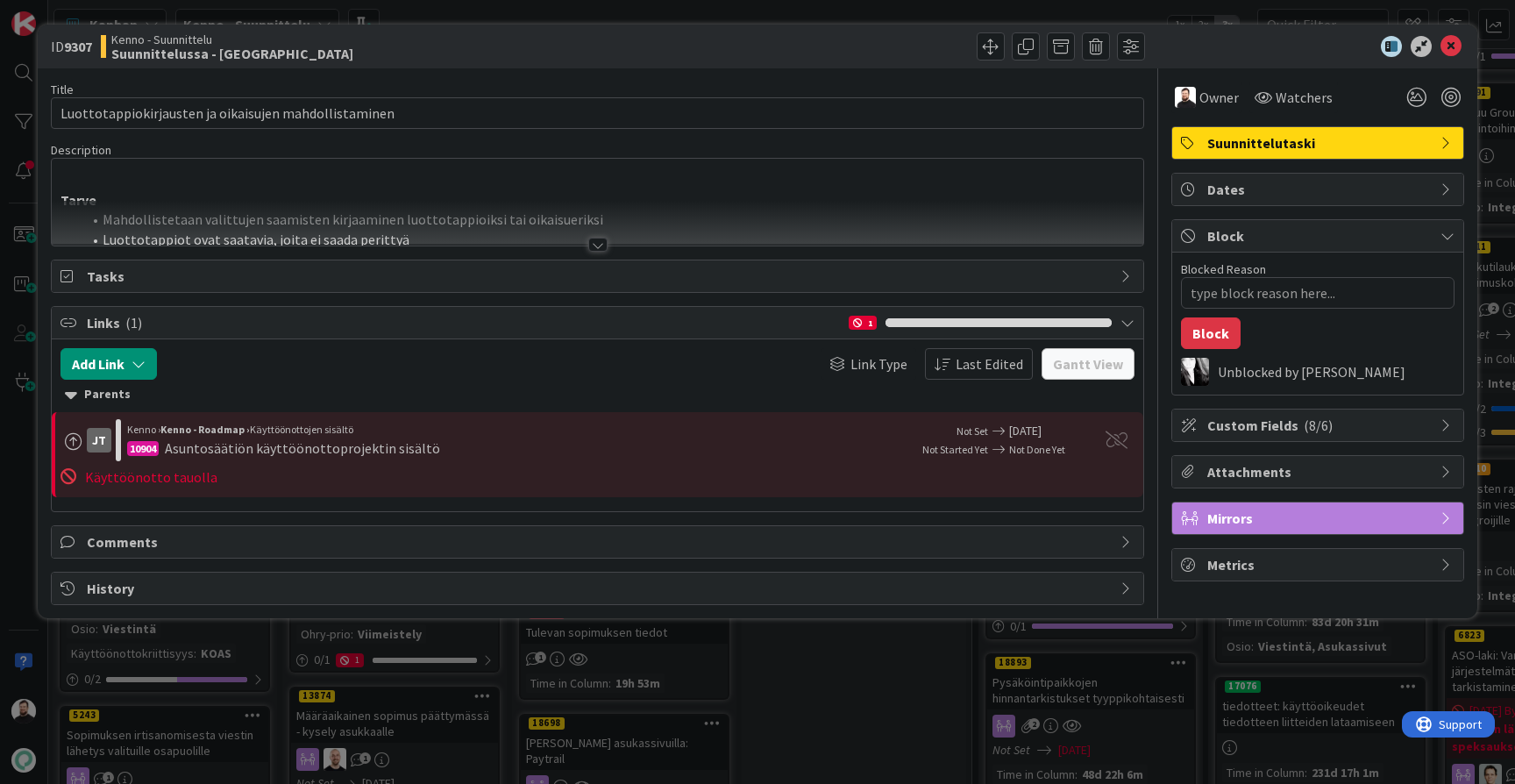
click at [596, 238] on div at bounding box center [598, 244] width 19 height 14
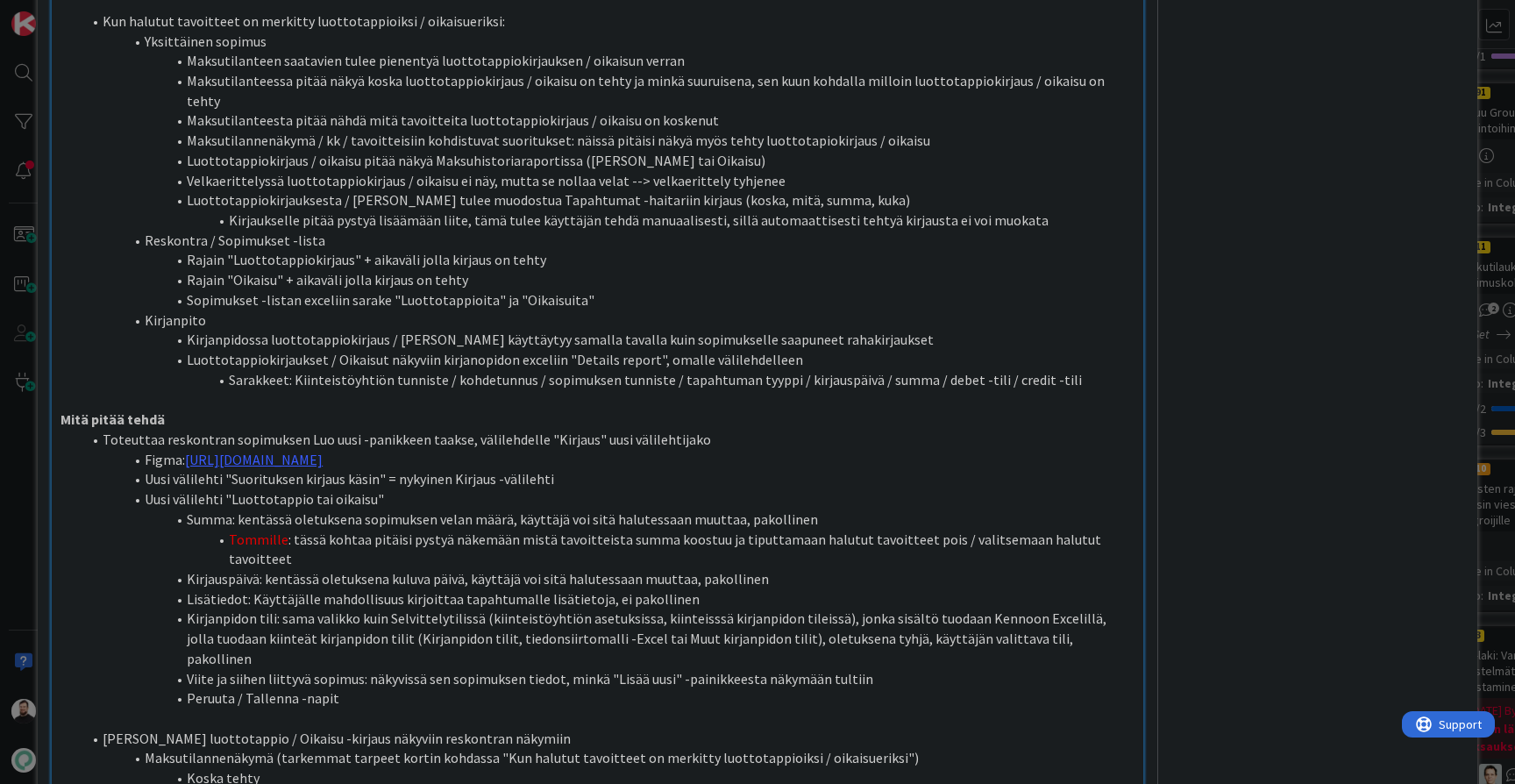
scroll to position [770, 0]
click at [805, 528] on li "Tommille : tässä kohtaa pitäisi pystyä näkemään mistä tavoitteista summa koostu…" at bounding box center [607, 547] width 1052 height 40
click at [828, 567] on li "Kirjauspäivä: kentässä oletuksena kuluva päivä, käyttäjä voi sitä halutessaan m…" at bounding box center [607, 576] width 1052 height 20
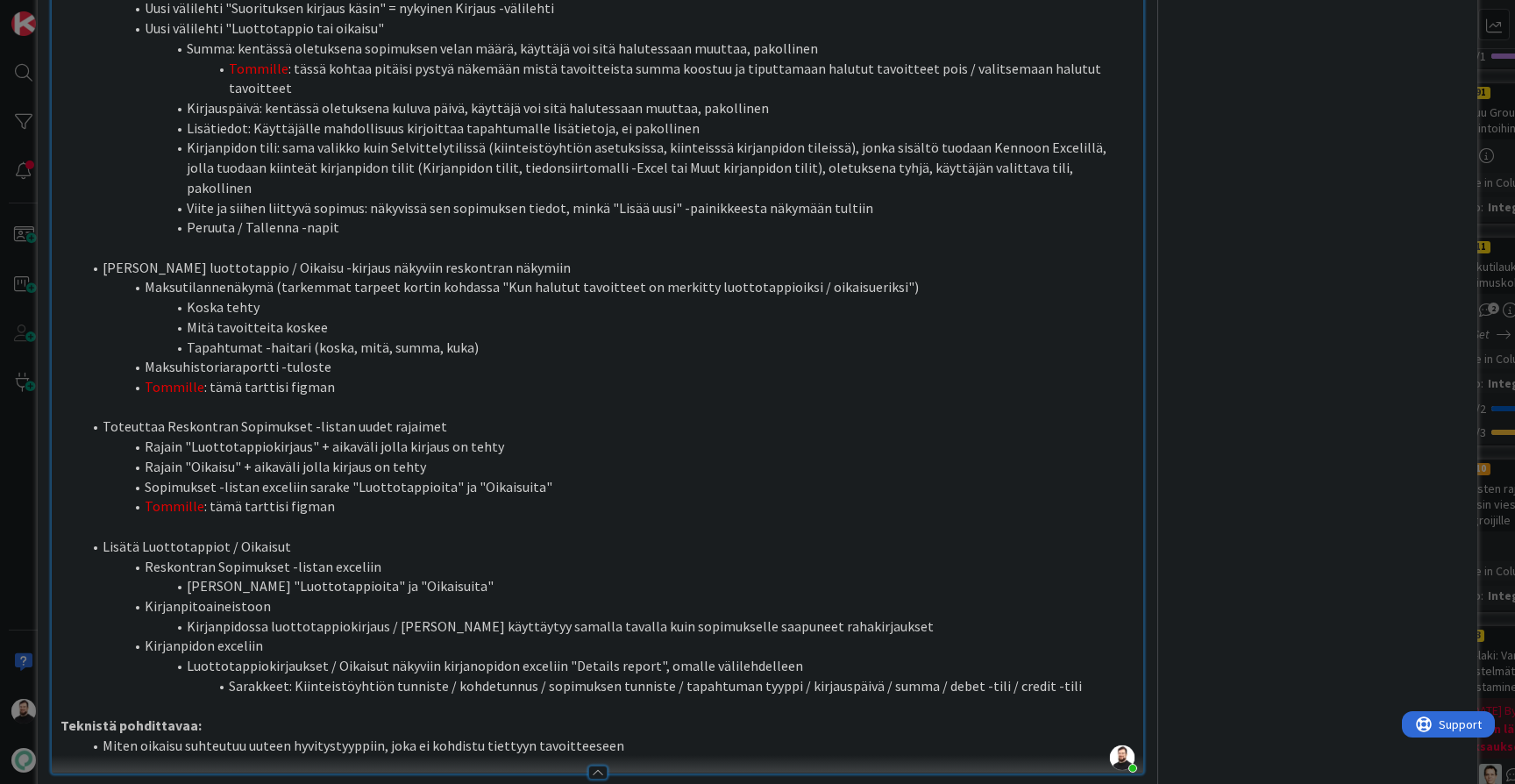
scroll to position [1251, 0]
